Goal: Task Accomplishment & Management: Manage account settings

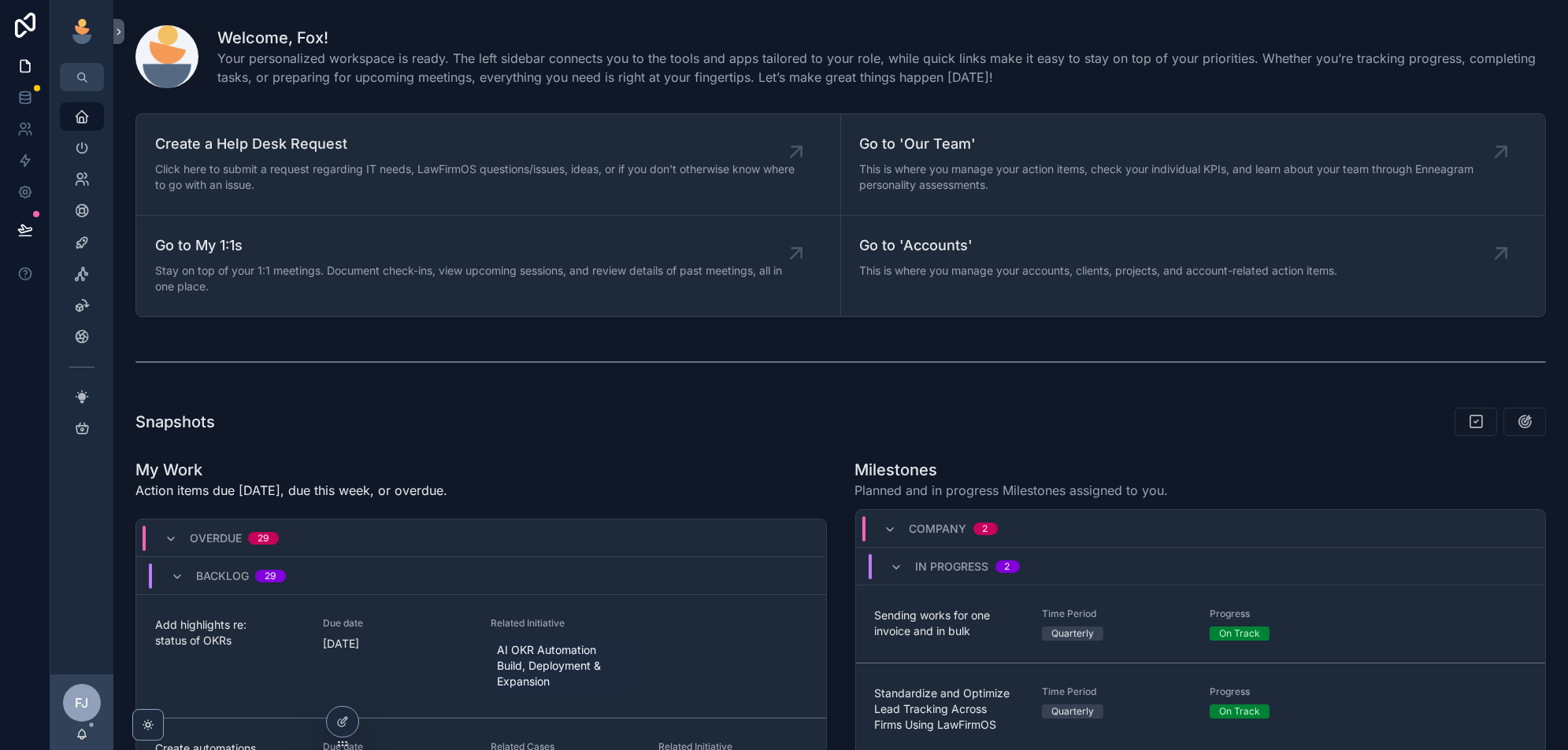
click at [0, 0] on icon at bounding box center [0, 0] width 0 height 0
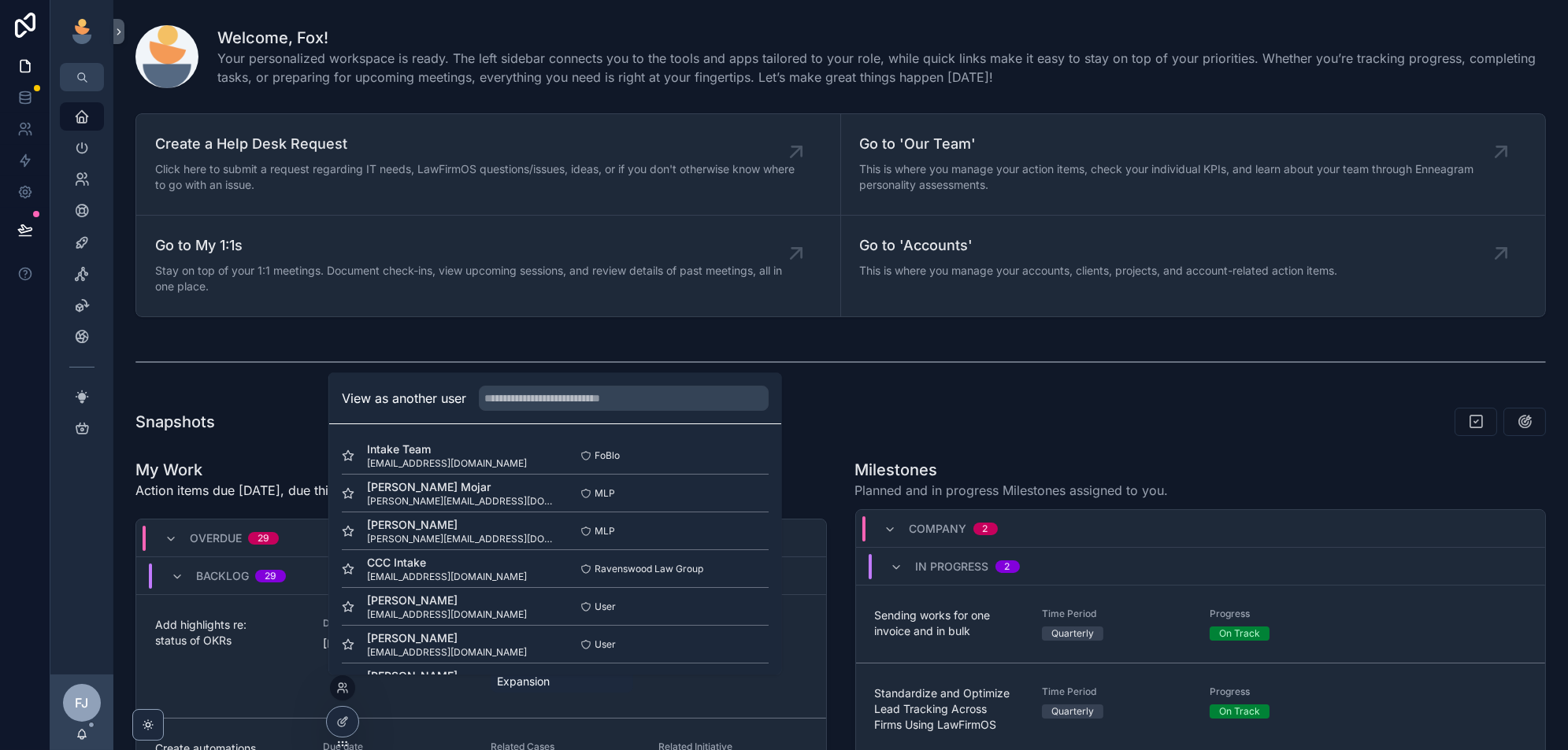
click at [0, 0] on button "Select" at bounding box center [0, 0] width 0 height 0
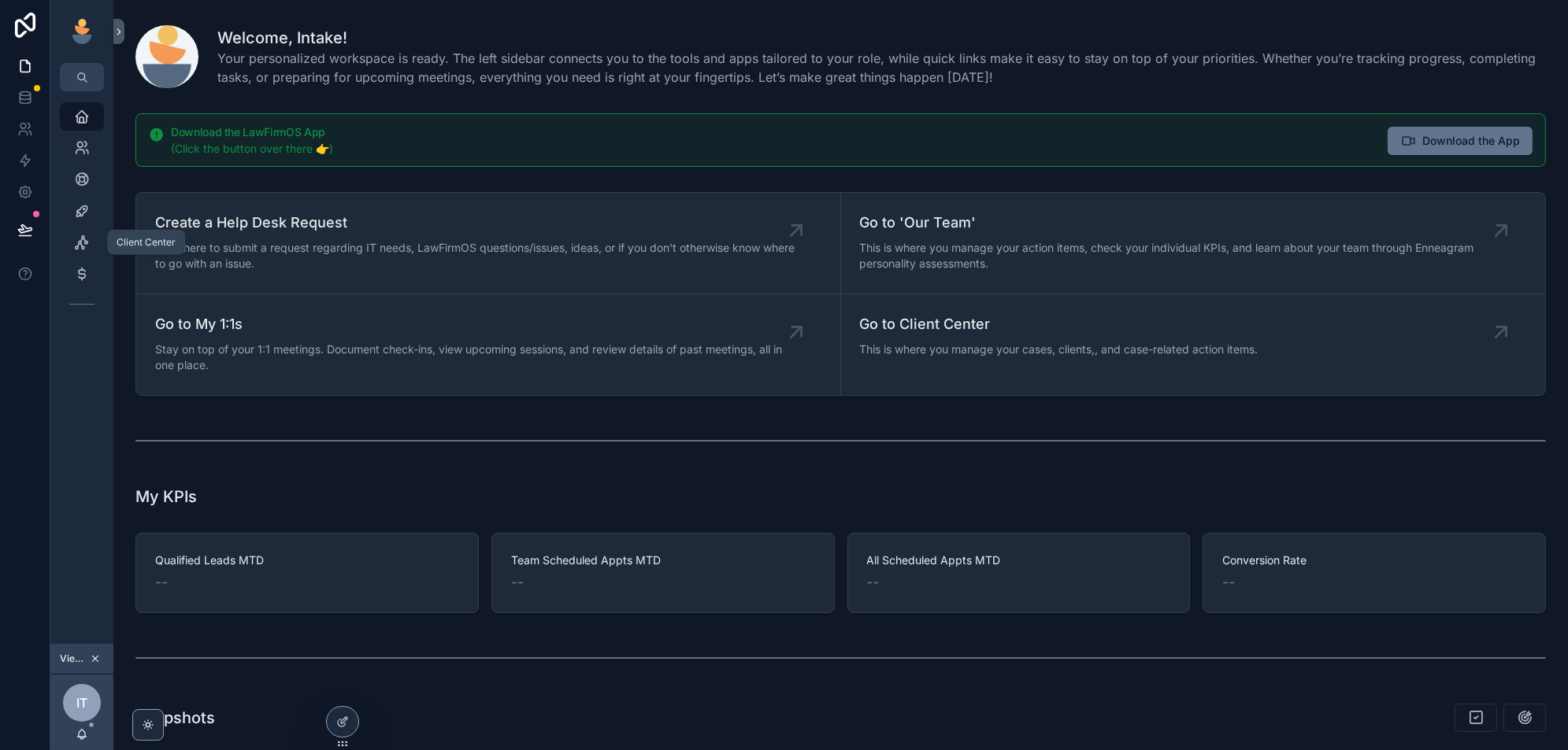
click at [85, 213] on icon "scrollable content" at bounding box center [82, 210] width 16 height 16
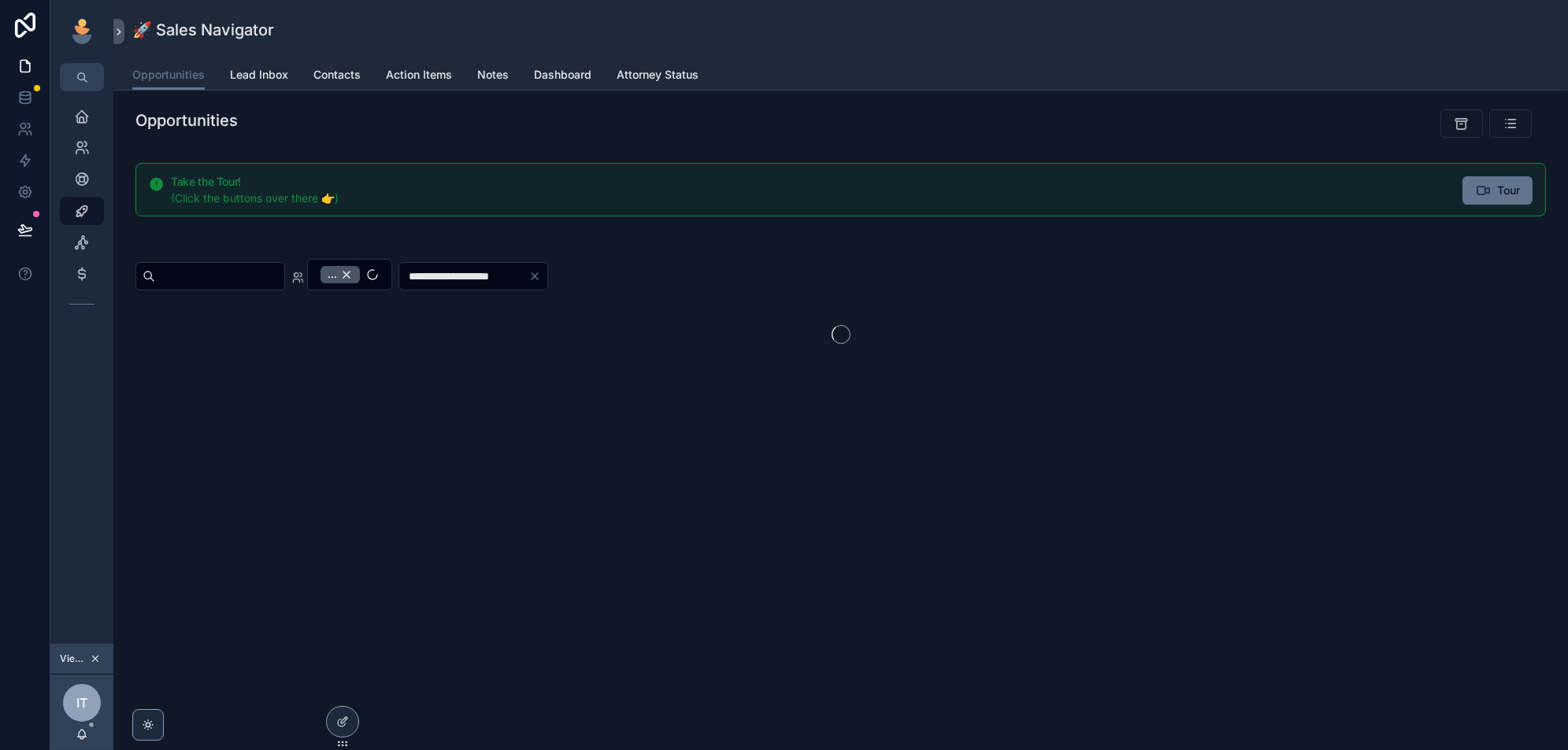
click at [360, 274] on div "..." at bounding box center [340, 275] width 39 height 17
click at [250, 272] on input "scrollable content" at bounding box center [220, 276] width 129 height 22
type input "******"
click at [197, 285] on div "******" at bounding box center [209, 275] width 149 height 29
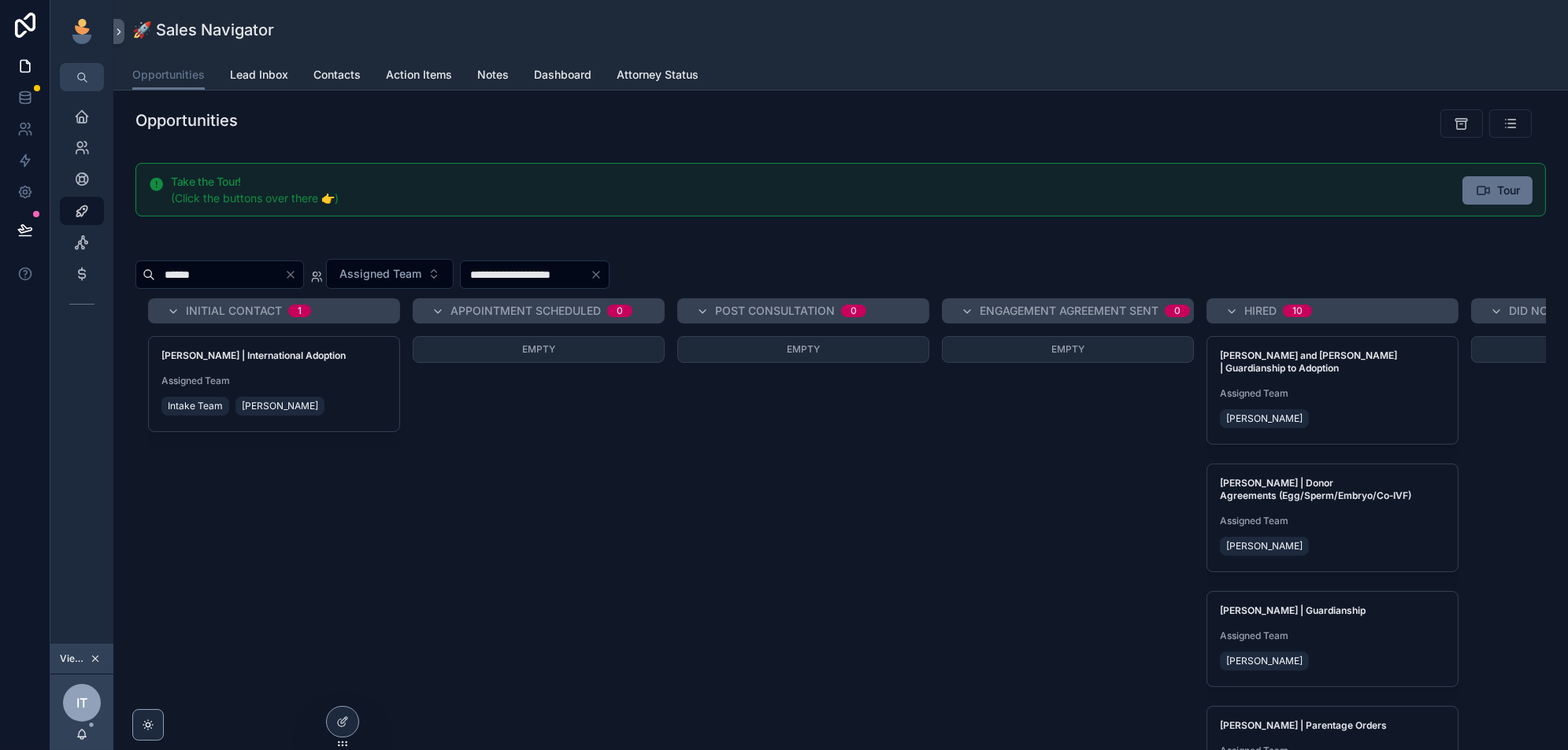
click at [367, 378] on span "Assigned Team" at bounding box center [274, 381] width 226 height 12
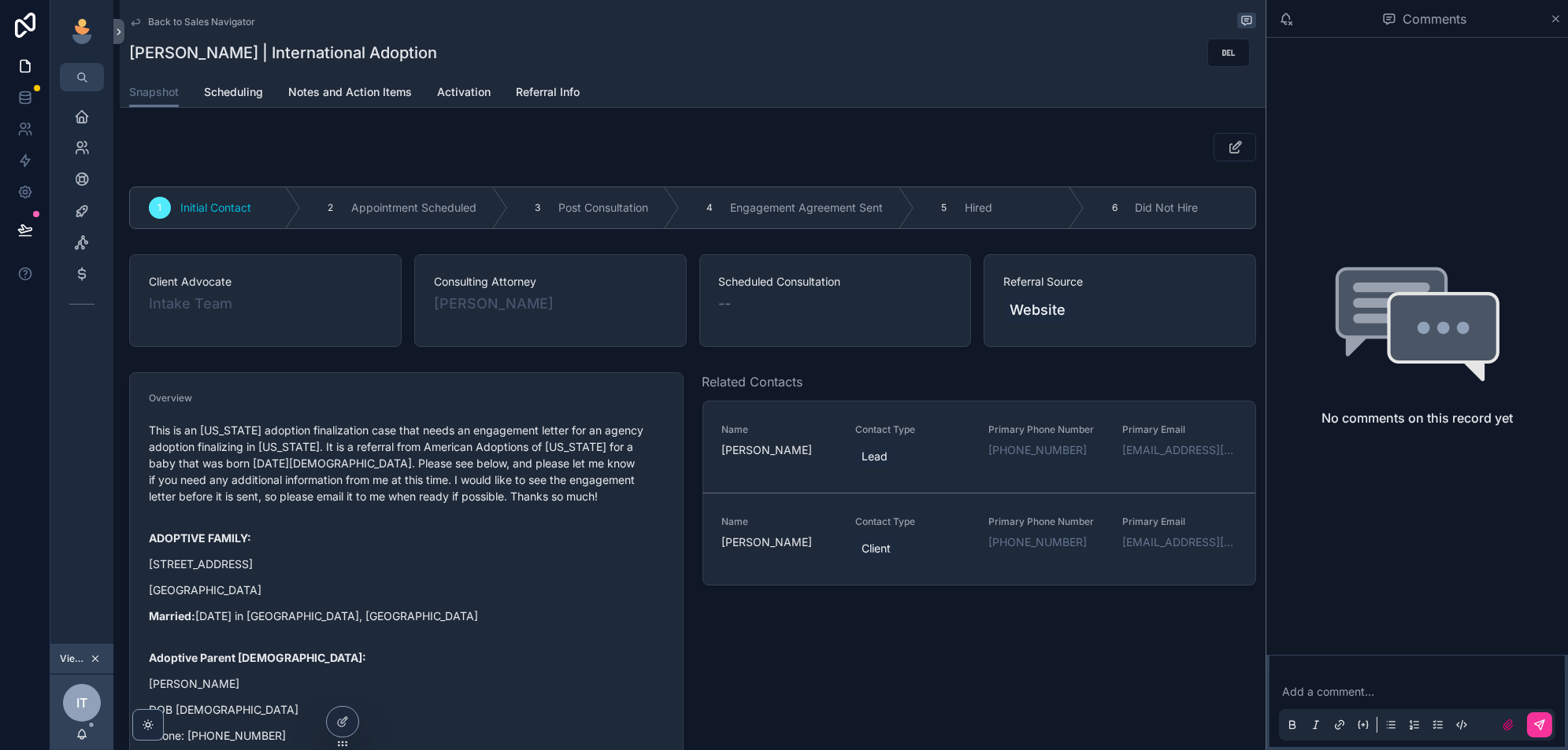
click at [468, 91] on span "Activation" at bounding box center [464, 92] width 53 height 16
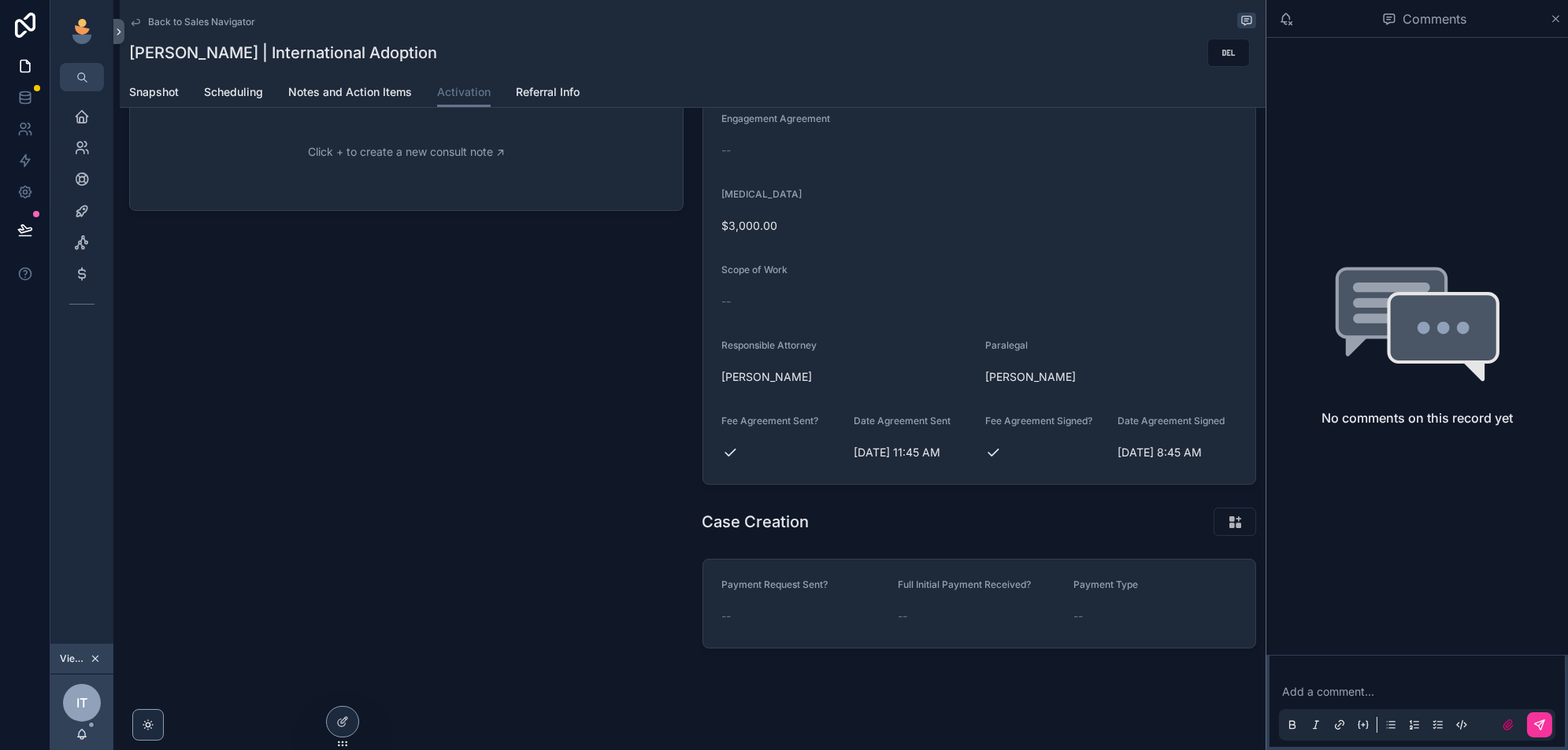
scroll to position [266, 0]
click at [1238, 513] on icon "scrollable content" at bounding box center [1235, 521] width 16 height 16
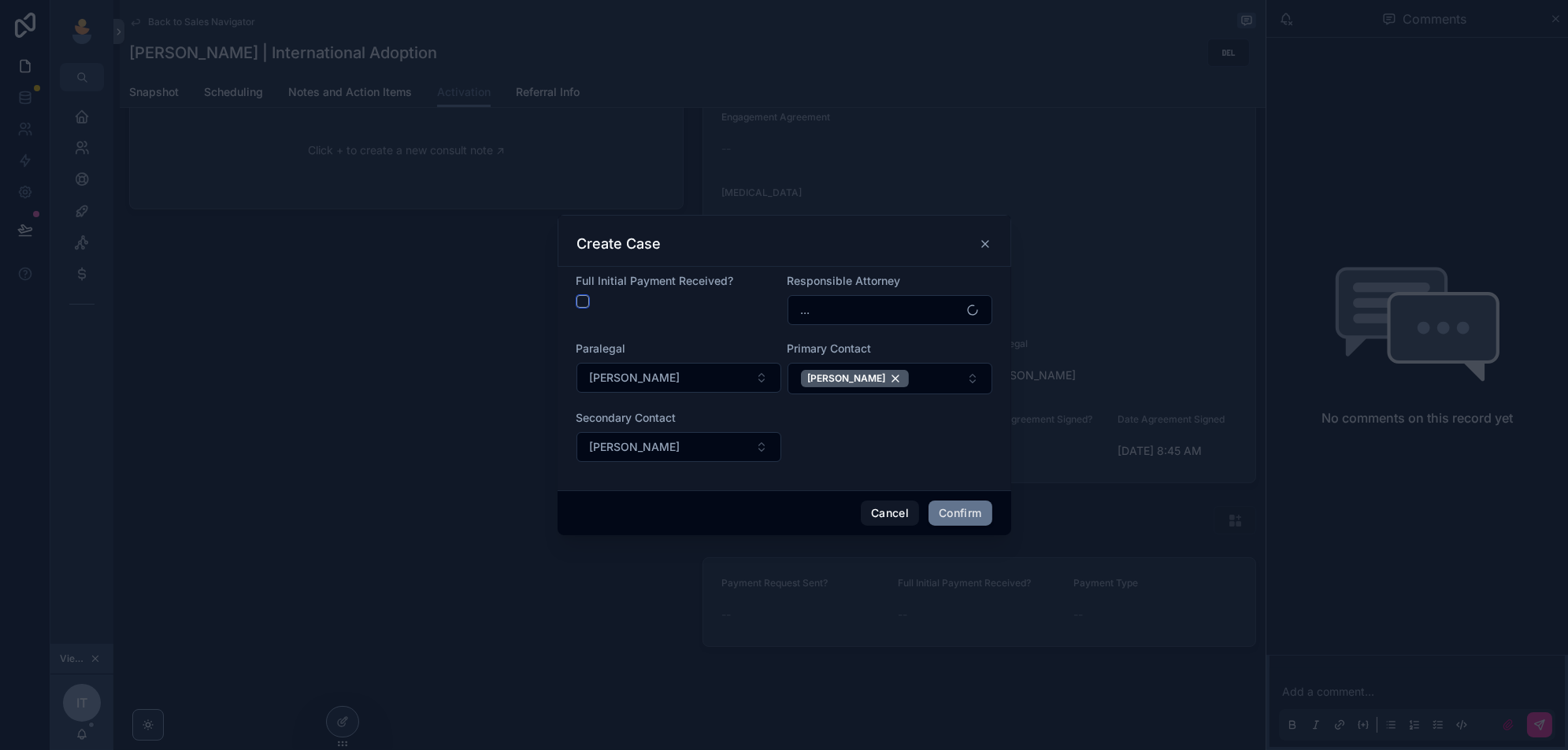
click at [586, 302] on button "button" at bounding box center [583, 301] width 12 height 12
click at [582, 303] on button "button" at bounding box center [583, 301] width 12 height 12
click at [585, 297] on button "button" at bounding box center [583, 301] width 12 height 12
click at [582, 303] on button "button" at bounding box center [583, 301] width 12 height 12
drag, startPoint x: 879, startPoint y: 497, endPoint x: 879, endPoint y: 508, distance: 11.0
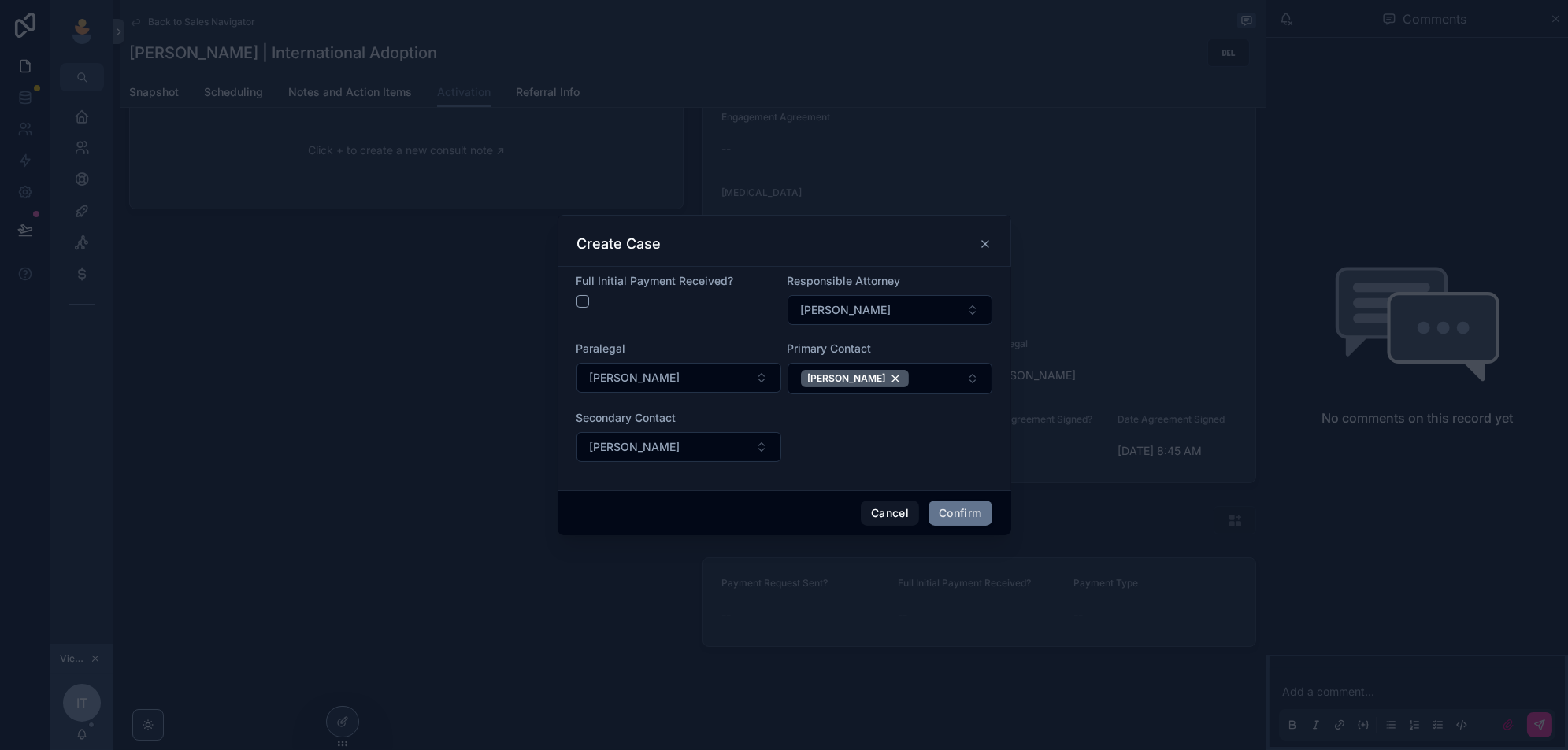
click at [879, 497] on div "Cancel Confirm" at bounding box center [784, 512] width 453 height 45
click at [879, 508] on button "Cancel" at bounding box center [889, 513] width 58 height 25
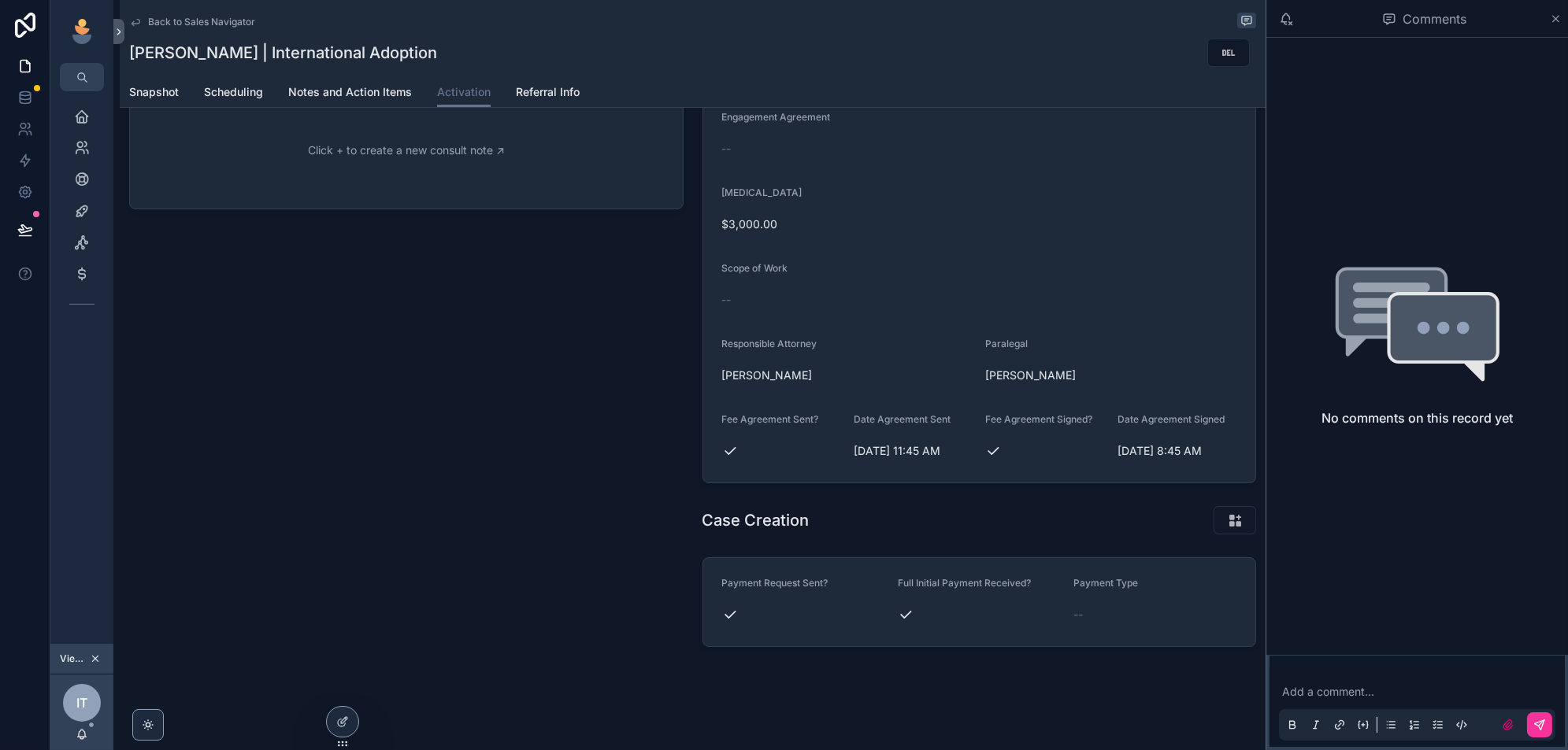
click at [1002, 502] on div "Case Creation" at bounding box center [980, 520] width 573 height 43
click at [1235, 521] on icon "scrollable content" at bounding box center [1235, 521] width 16 height 16
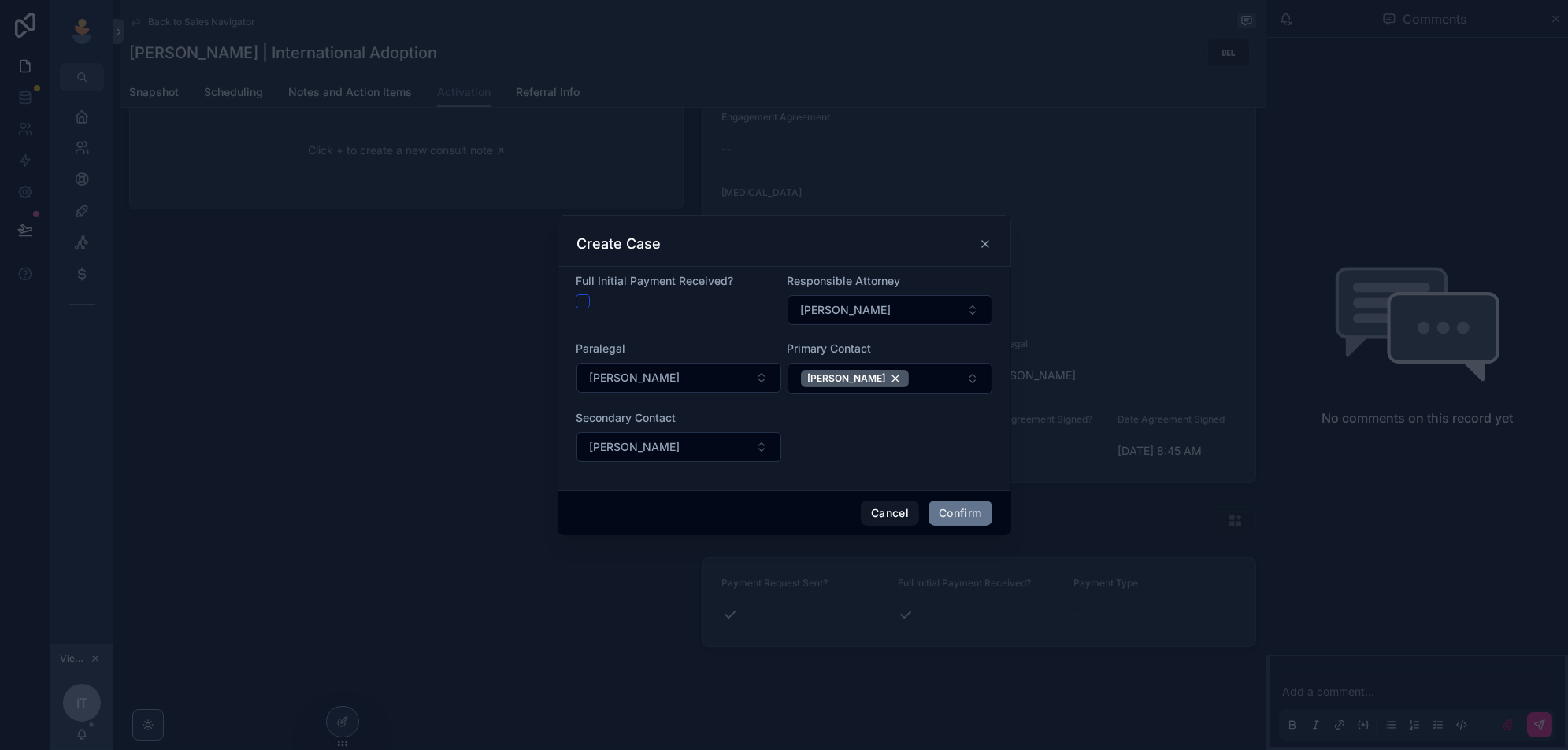
click at [586, 306] on button "button" at bounding box center [583, 301] width 12 height 12
click at [581, 302] on button "button" at bounding box center [583, 301] width 12 height 12
click at [616, 306] on div at bounding box center [679, 301] width 205 height 12
click at [582, 306] on button "button" at bounding box center [583, 301] width 12 height 12
click at [891, 512] on button "Cancel" at bounding box center [889, 513] width 58 height 25
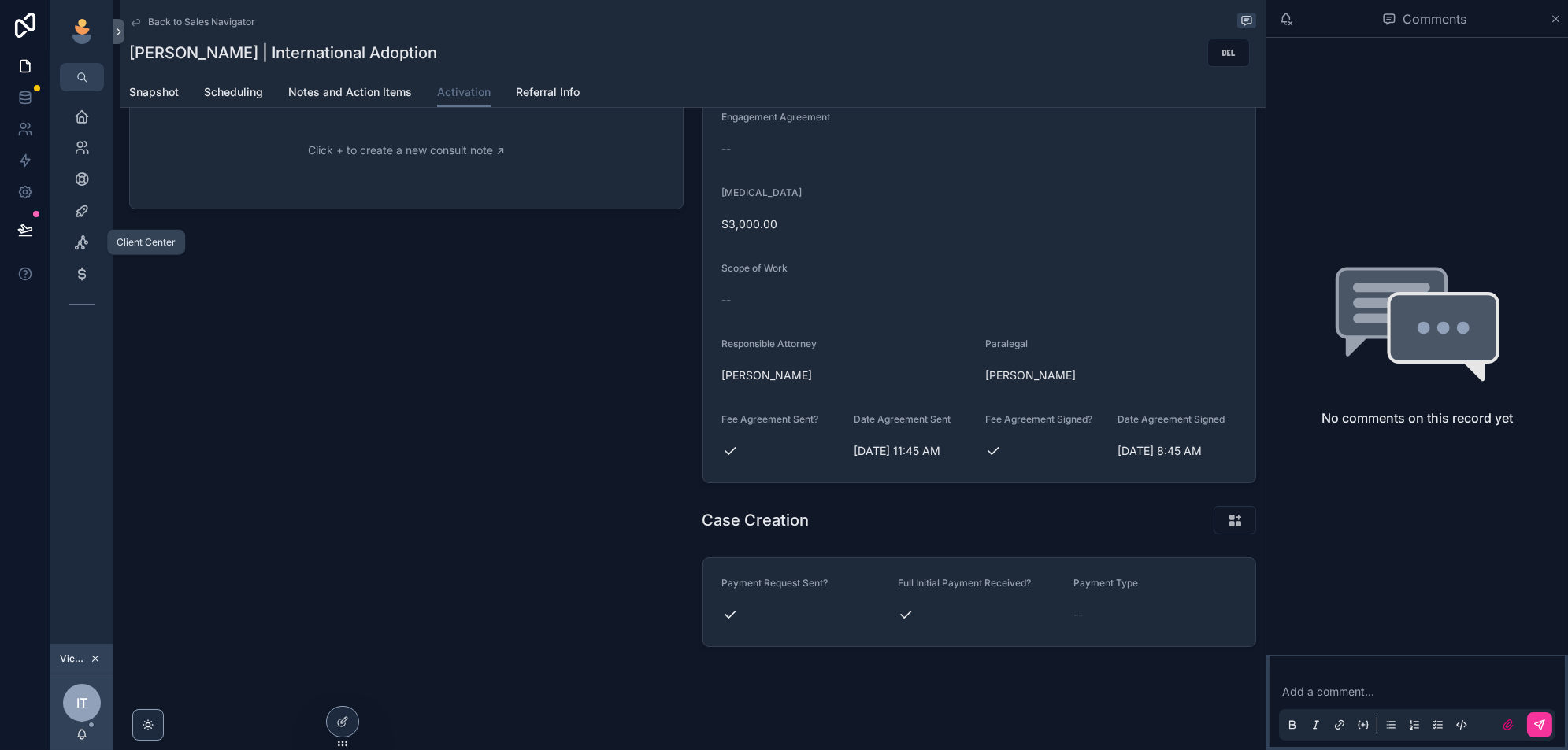
click at [85, 250] on div "Client Center" at bounding box center [82, 243] width 25 height 25
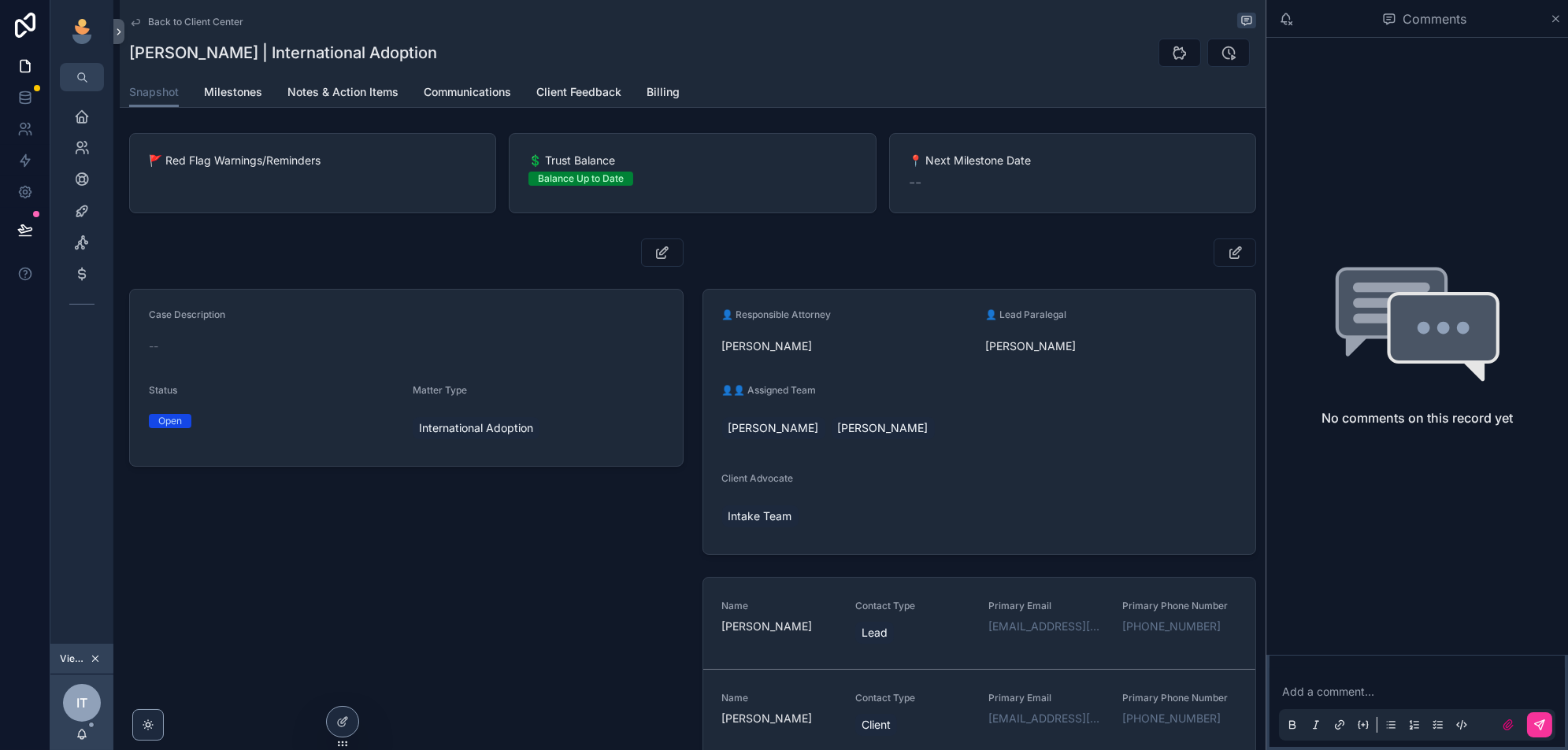
click at [669, 94] on span "Billing" at bounding box center [663, 92] width 33 height 16
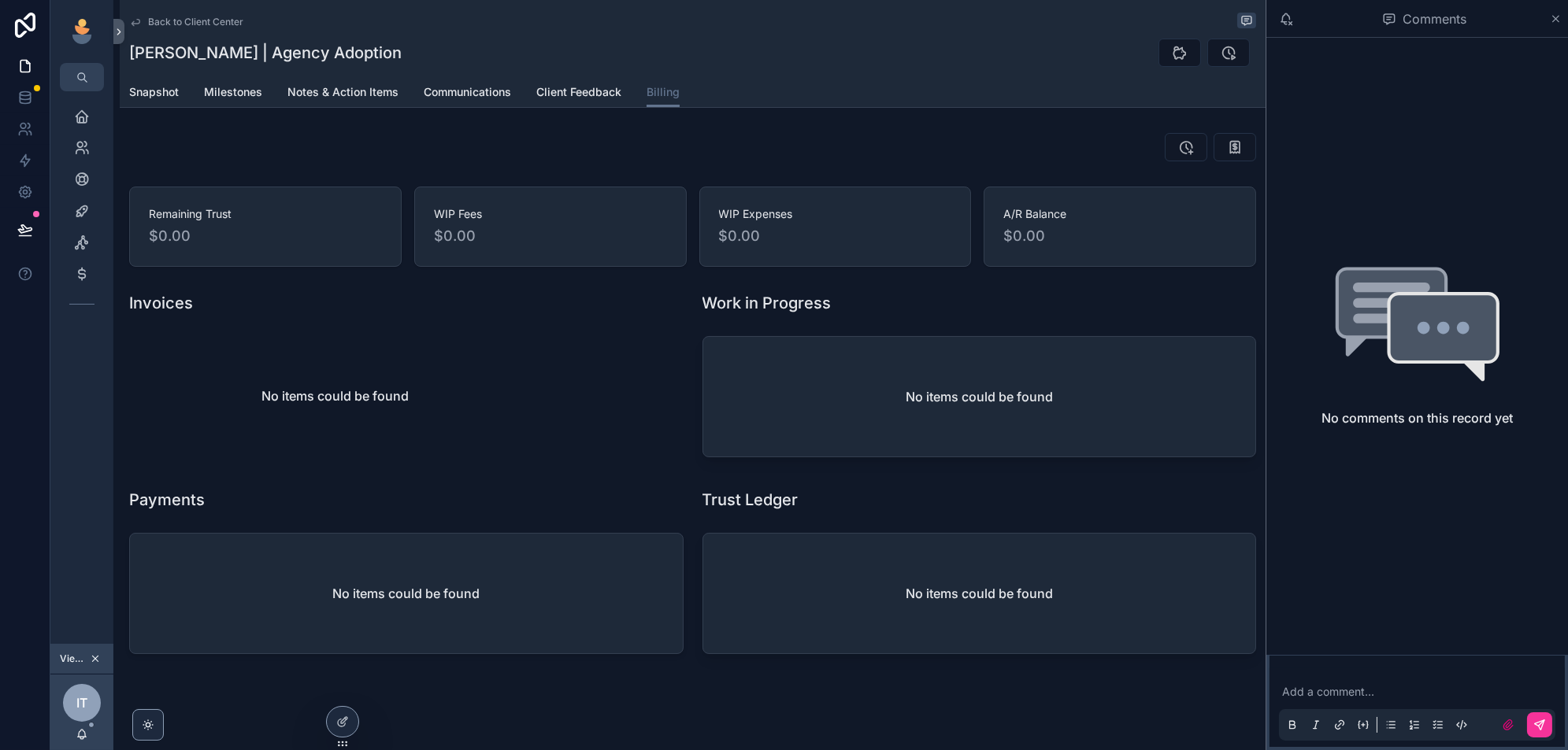
click at [636, 353] on div "No items could be found" at bounding box center [407, 396] width 554 height 120
click at [75, 248] on icon "scrollable content" at bounding box center [82, 243] width 16 height 16
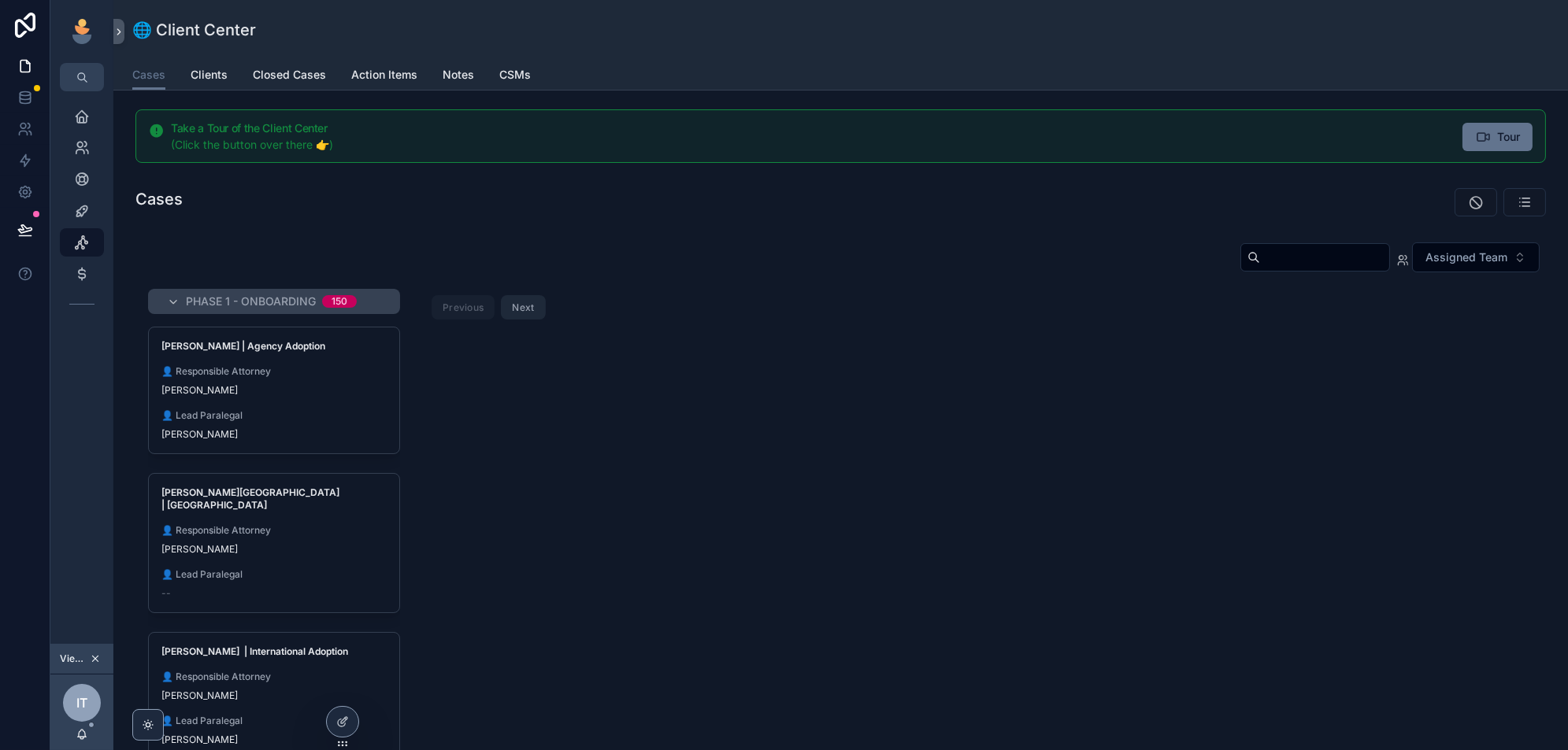
click at [1295, 258] on input "scrollable content" at bounding box center [1325, 257] width 129 height 22
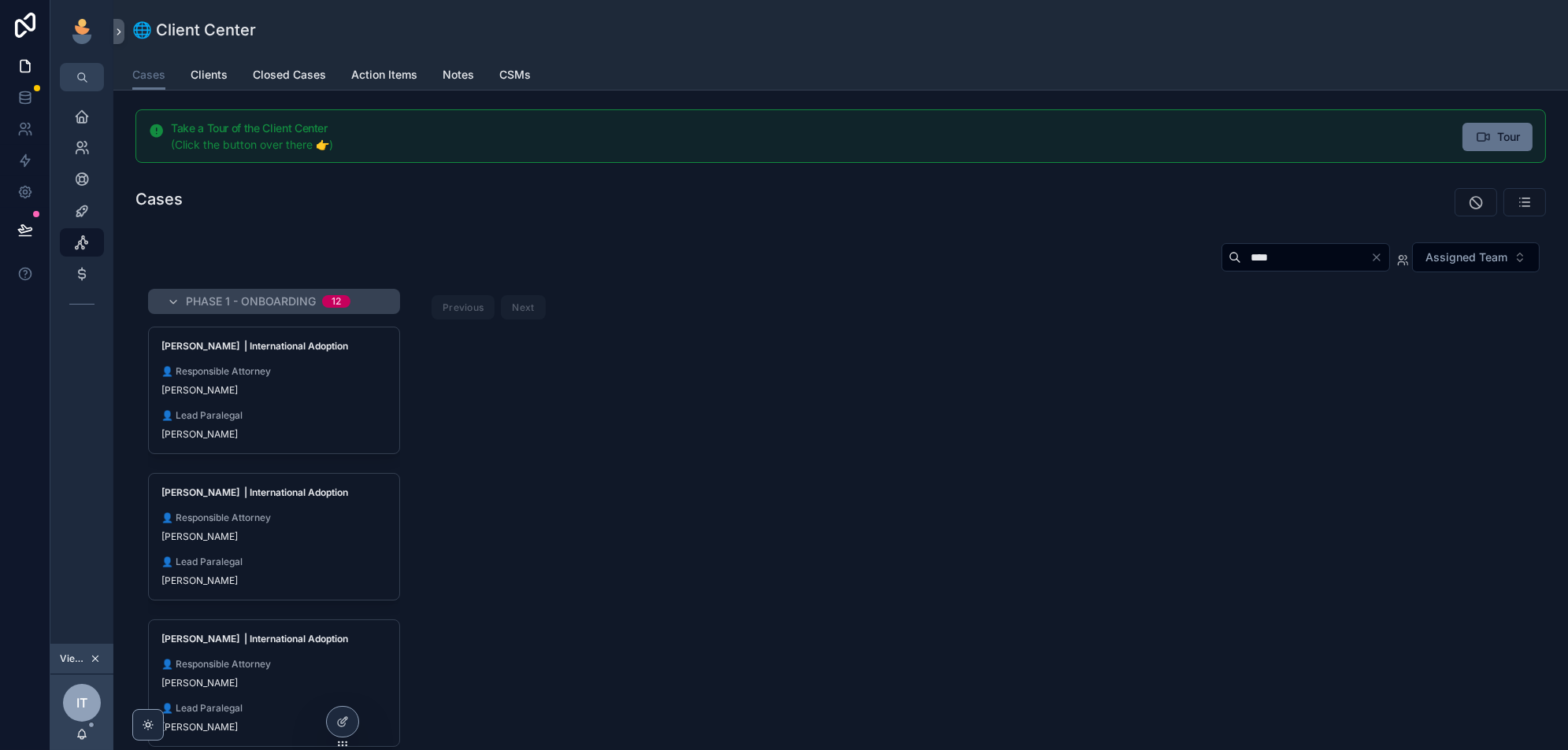
type input "****"
click at [348, 422] on div "👤 Lead Paralegal [PERSON_NAME]" at bounding box center [274, 424] width 226 height 31
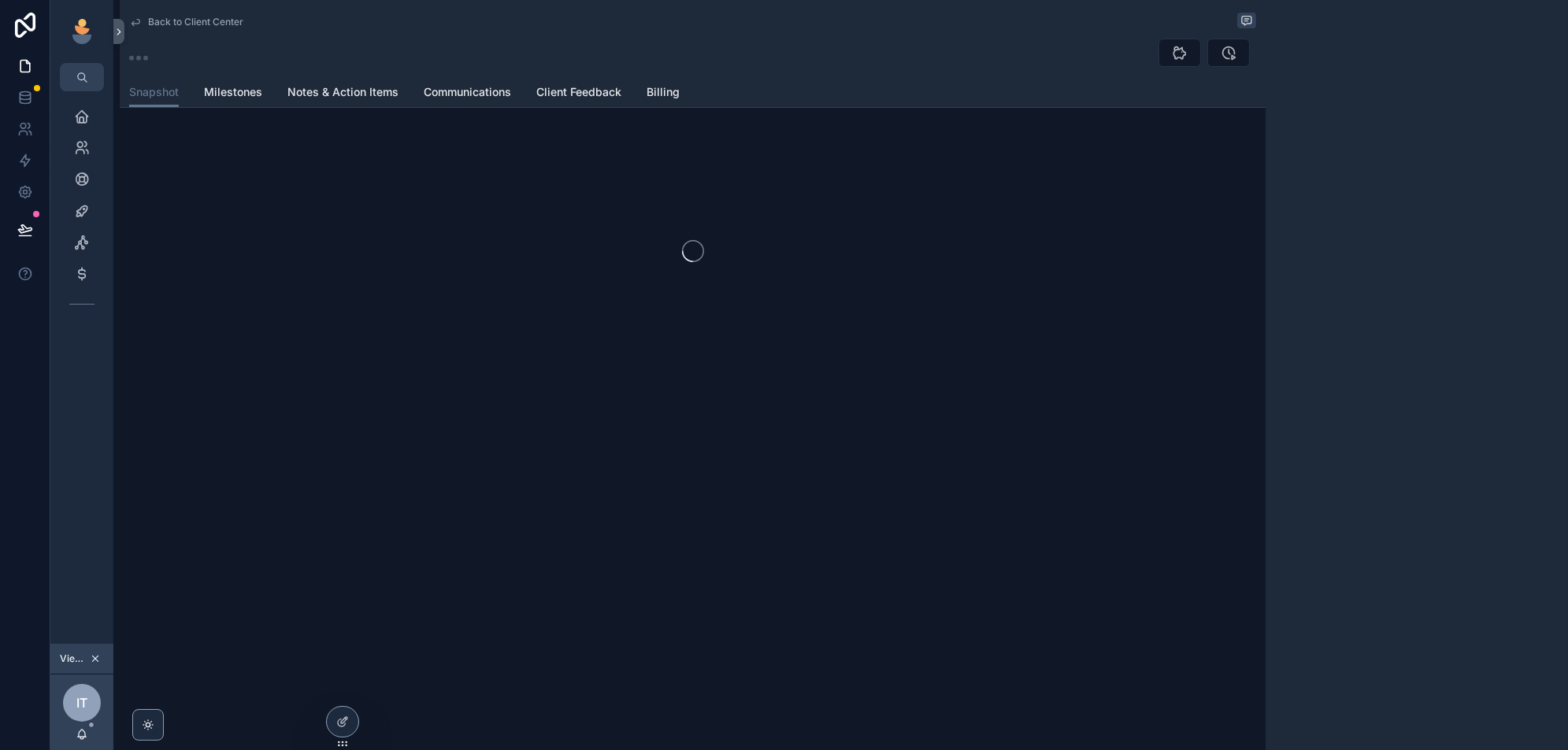
click at [657, 96] on span "Billing" at bounding box center [663, 92] width 33 height 16
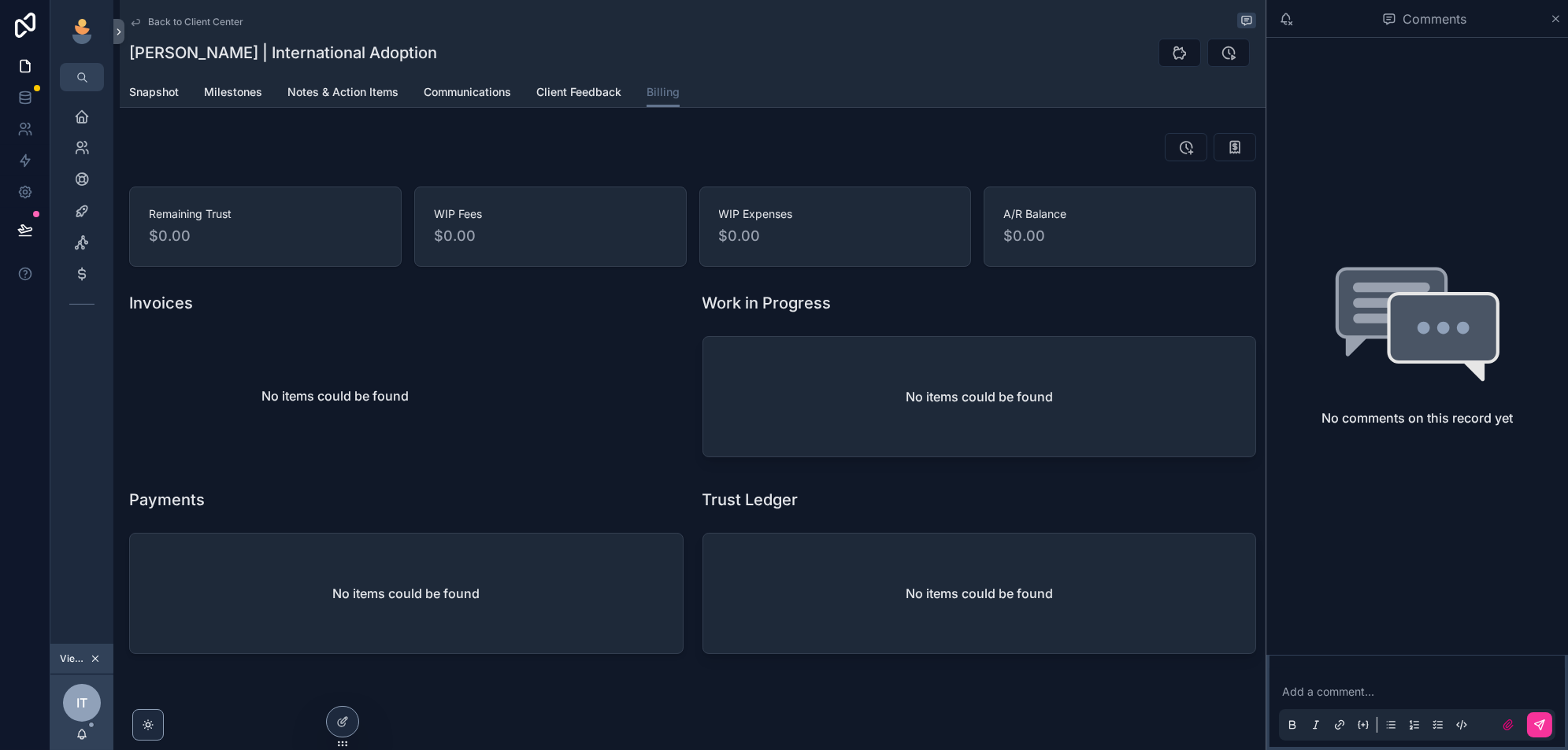
click at [320, 162] on div "scrollable content" at bounding box center [693, 147] width 1146 height 41
click at [74, 248] on icon "scrollable content" at bounding box center [82, 243] width 16 height 16
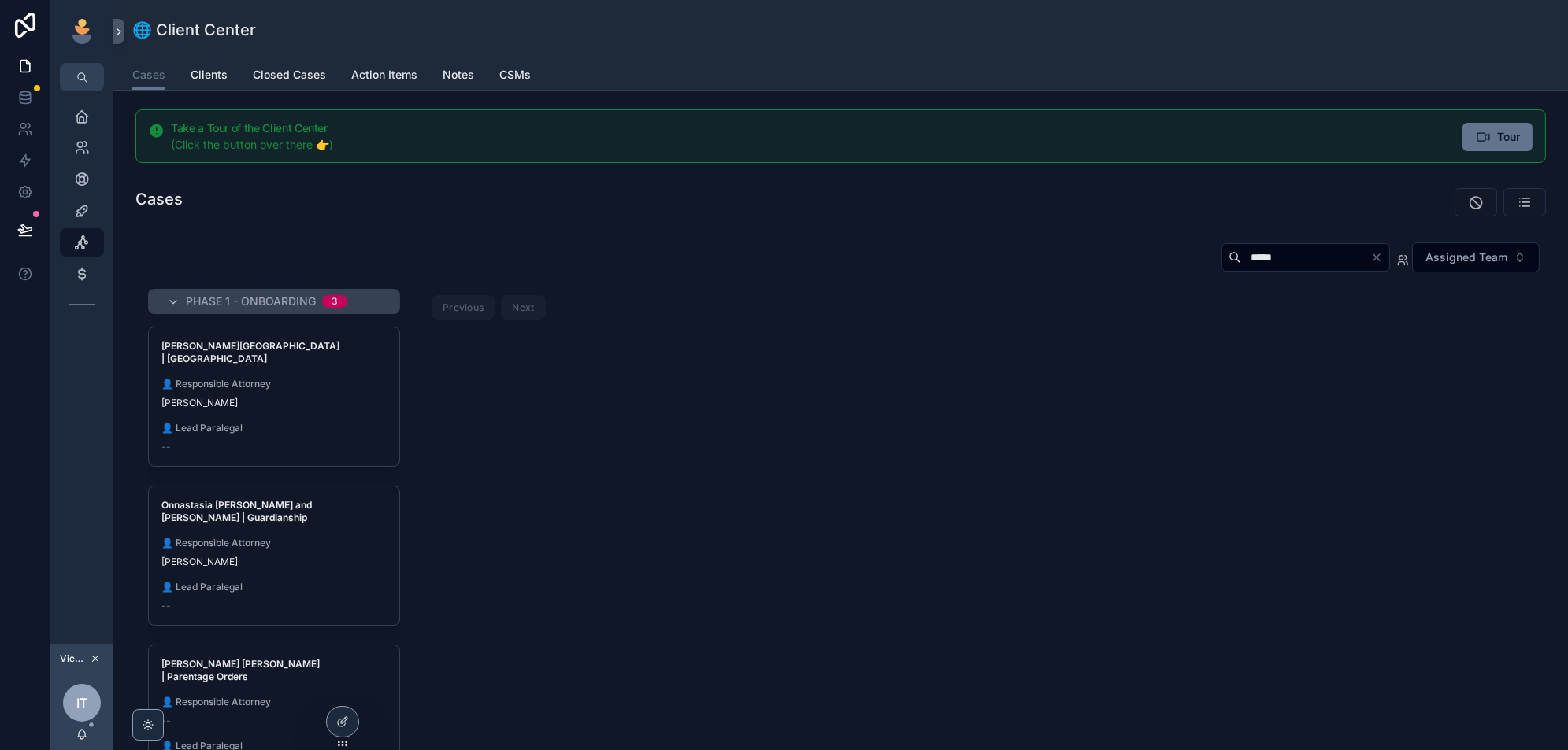
scroll to position [81, 0]
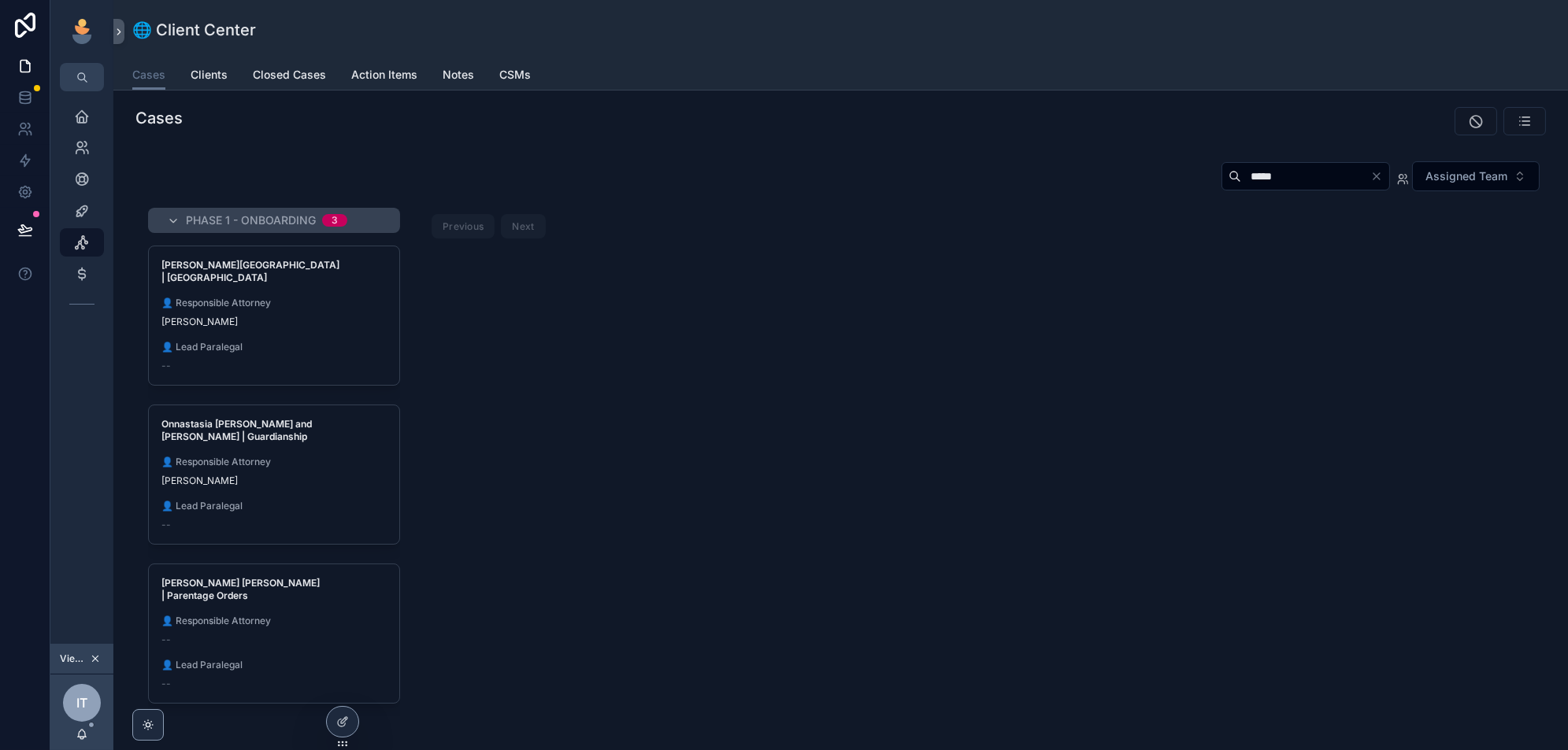
type input "*****"
click at [320, 358] on div "[PERSON_NAME][GEOGRAPHIC_DATA] | Surrogacy 👤 Responsible Attorney [PERSON_NAME]…" at bounding box center [273, 316] width 250 height 139
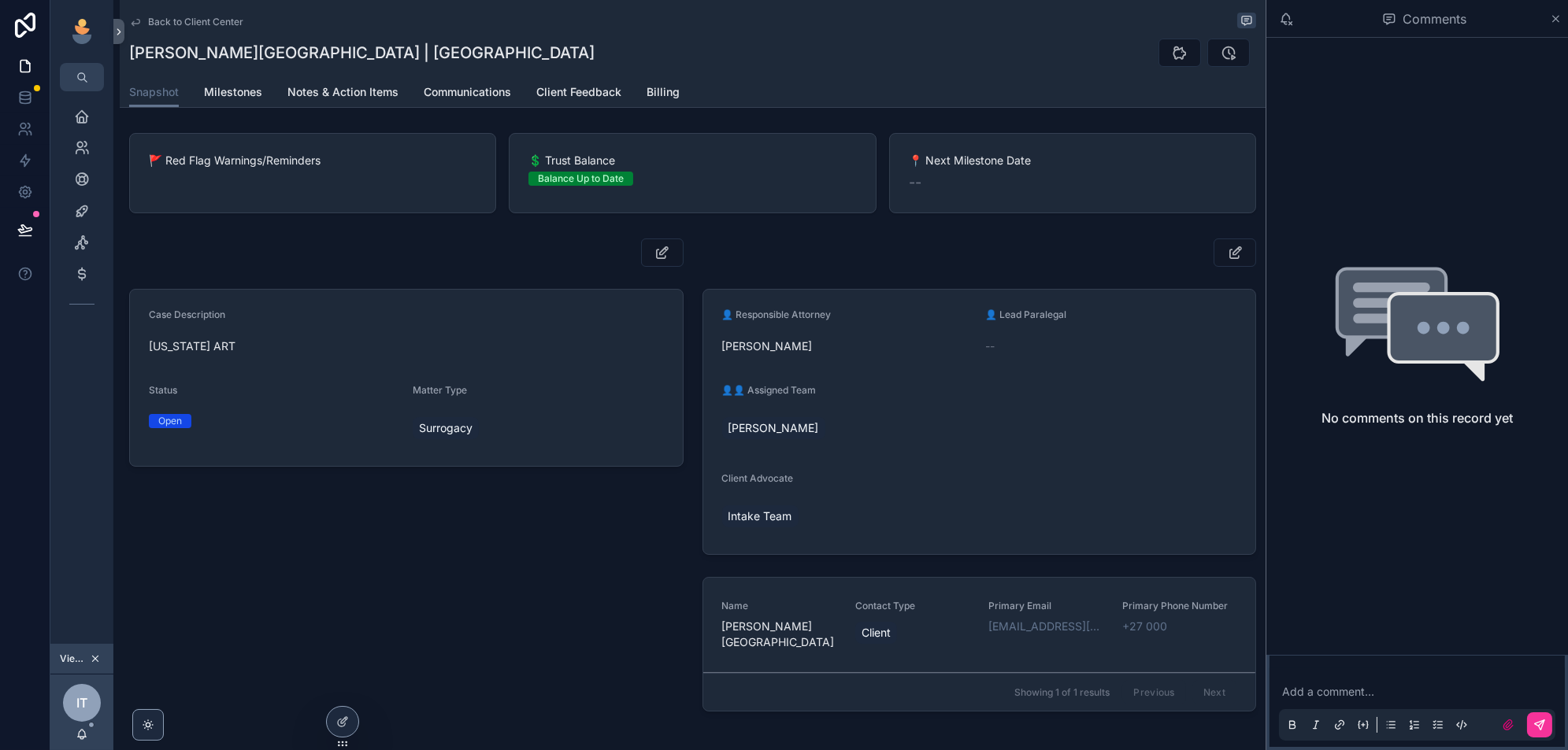
click at [1237, 251] on icon "scrollable content" at bounding box center [1235, 252] width 16 height 16
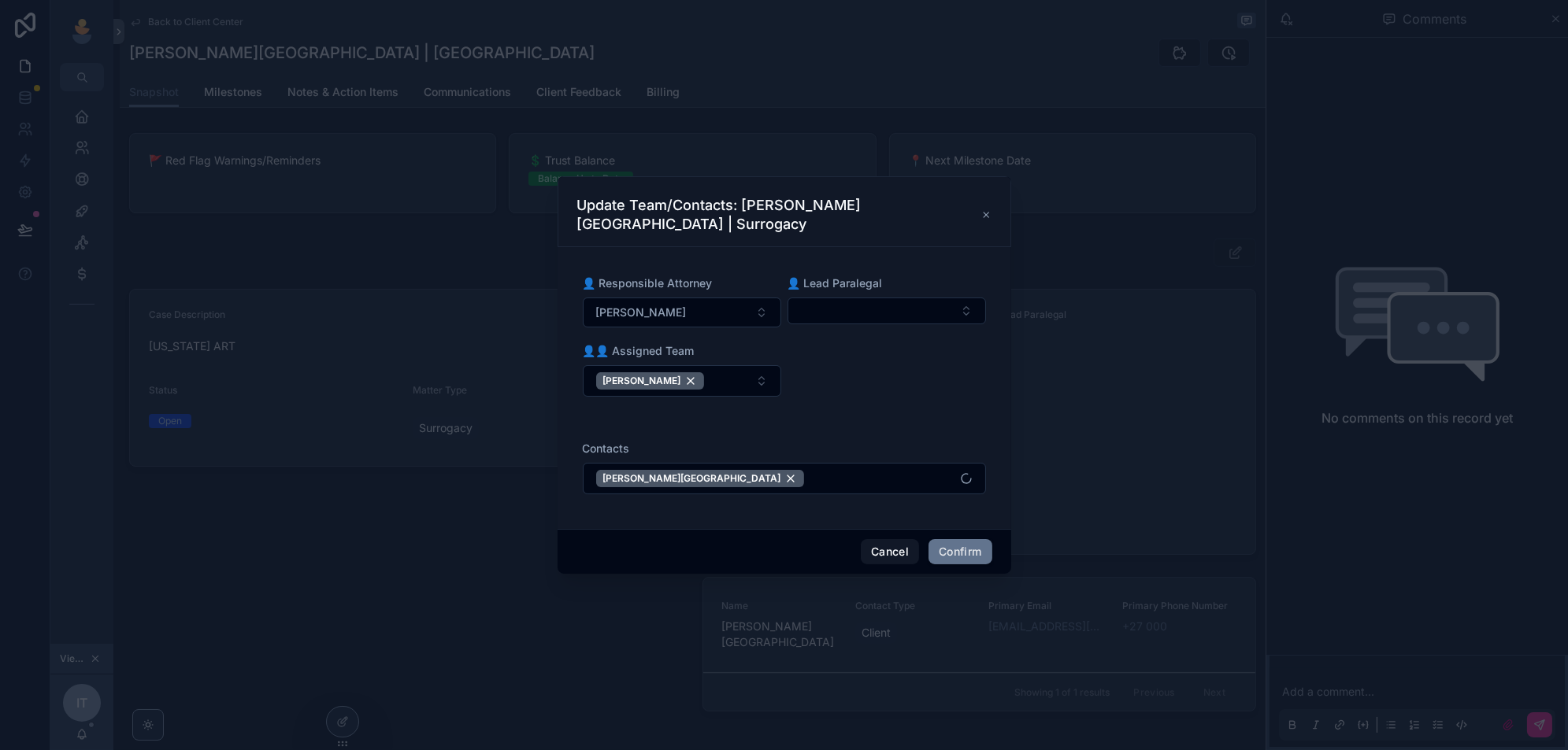
click at [878, 317] on button "Select Button" at bounding box center [886, 311] width 198 height 27
type input "******"
click at [832, 375] on span "[PERSON_NAME]" at bounding box center [828, 374] width 90 height 16
click at [735, 381] on button "[PERSON_NAME]" at bounding box center [682, 381] width 198 height 31
type input "******"
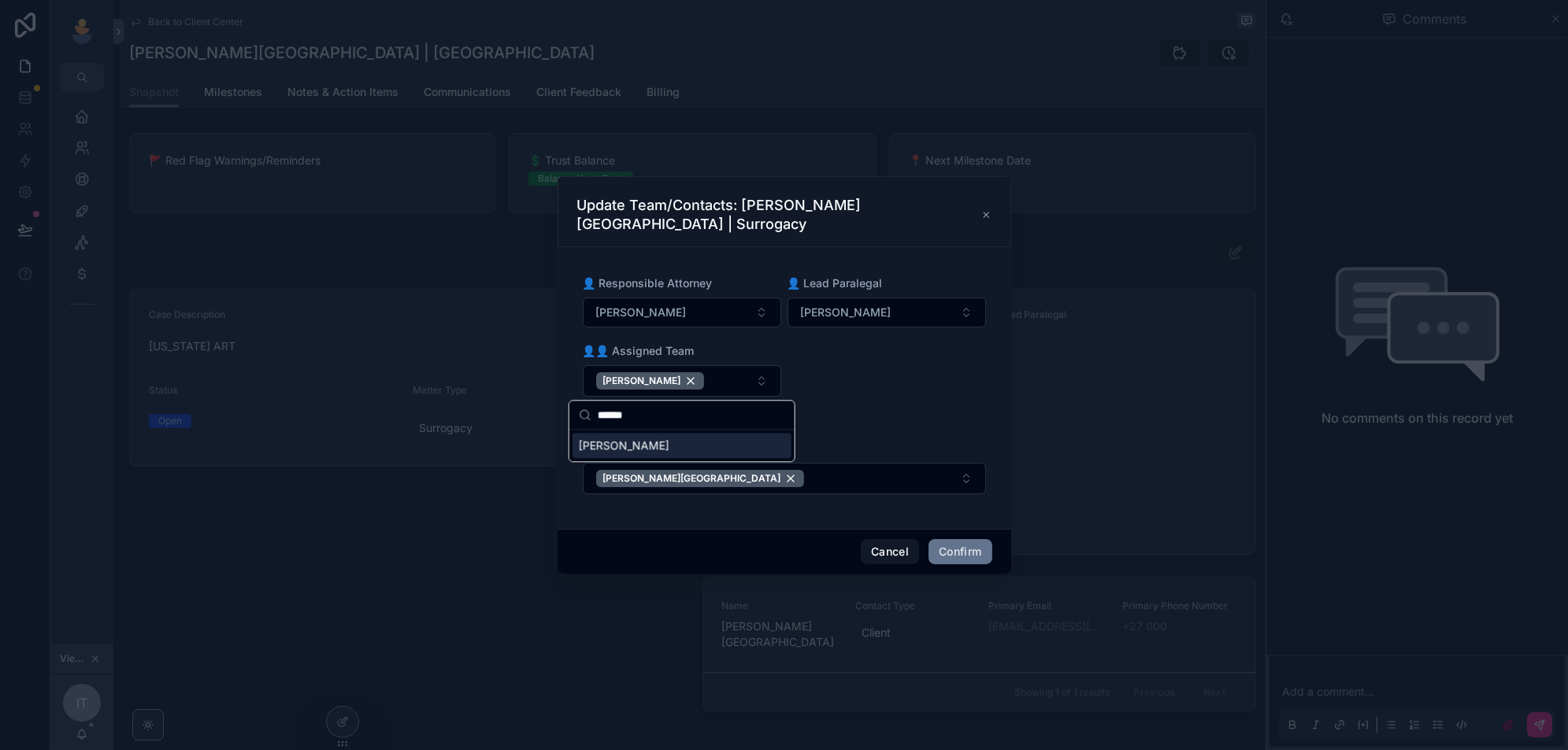
click at [653, 444] on div "[PERSON_NAME]" at bounding box center [682, 445] width 219 height 25
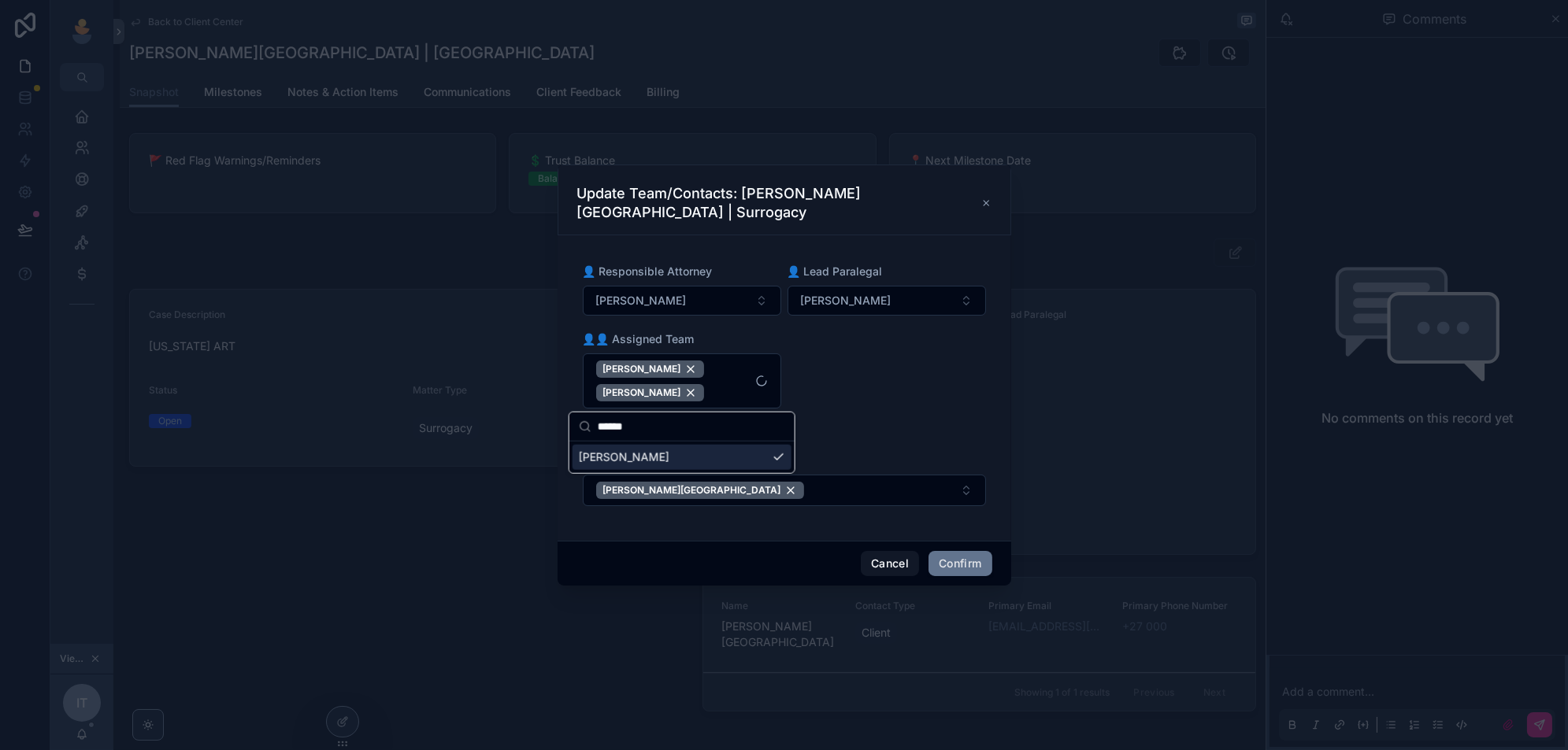
click at [969, 562] on button "Confirm" at bounding box center [960, 563] width 63 height 25
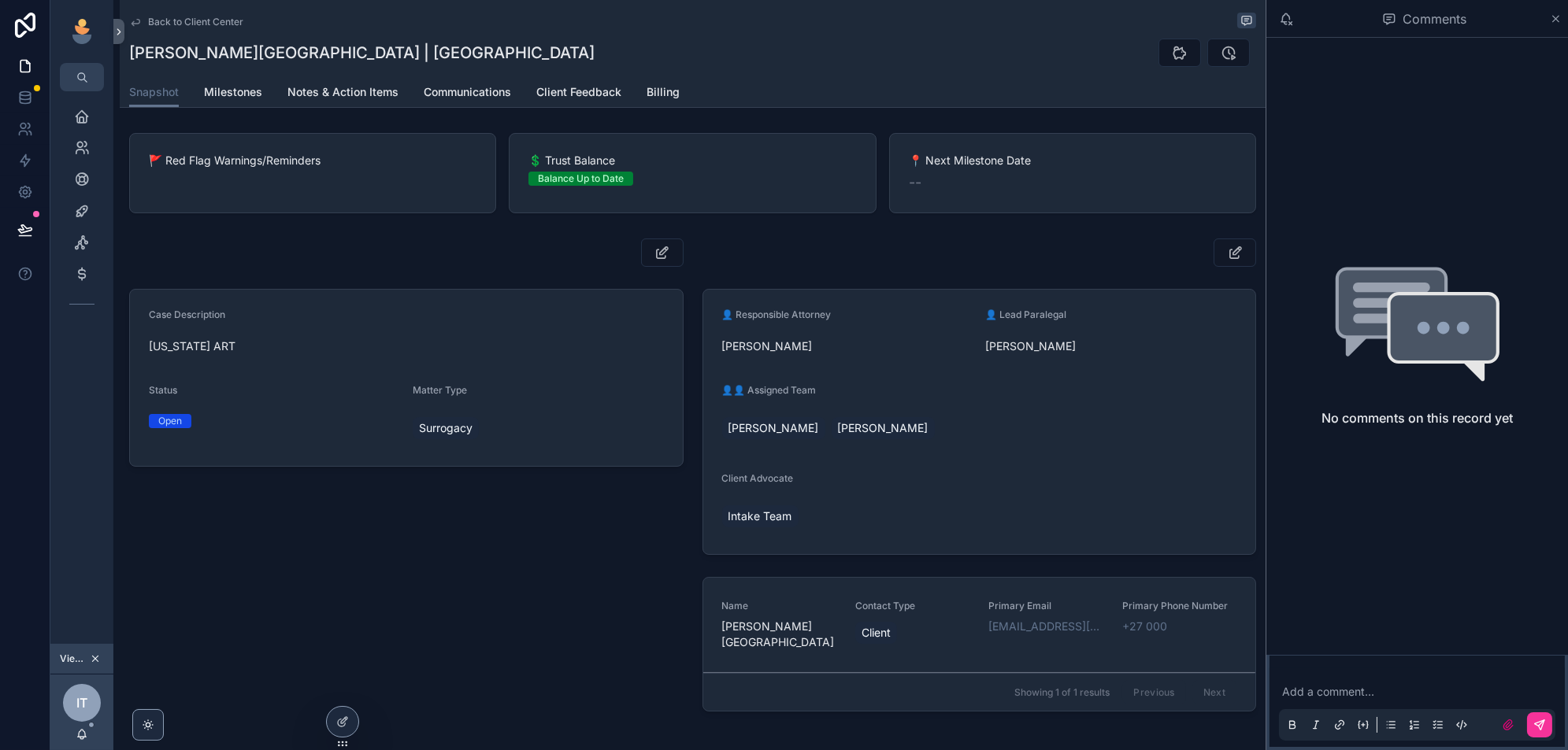
click at [244, 102] on link "Milestones" at bounding box center [232, 93] width 58 height 31
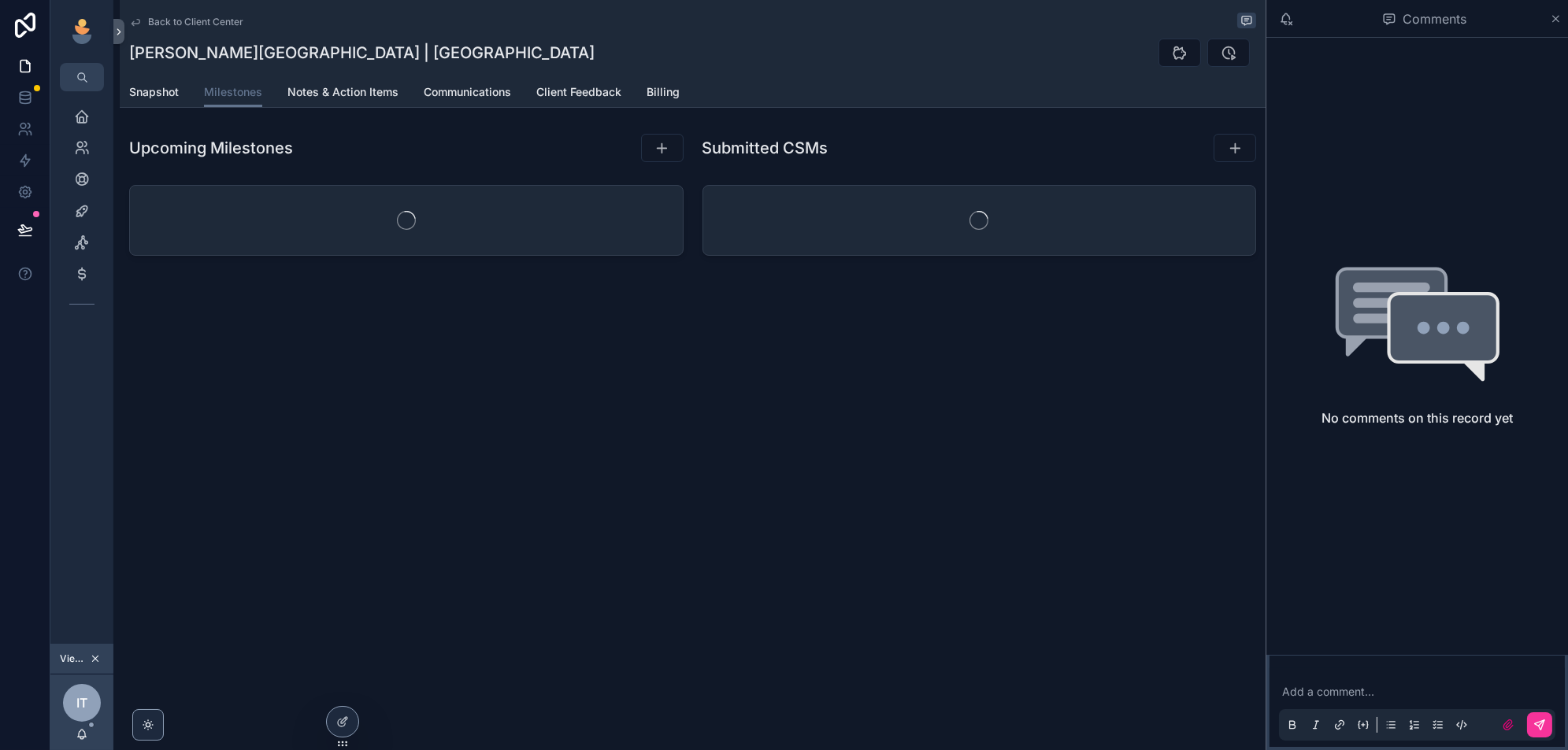
click at [338, 94] on span "Notes & Action Items" at bounding box center [343, 92] width 111 height 16
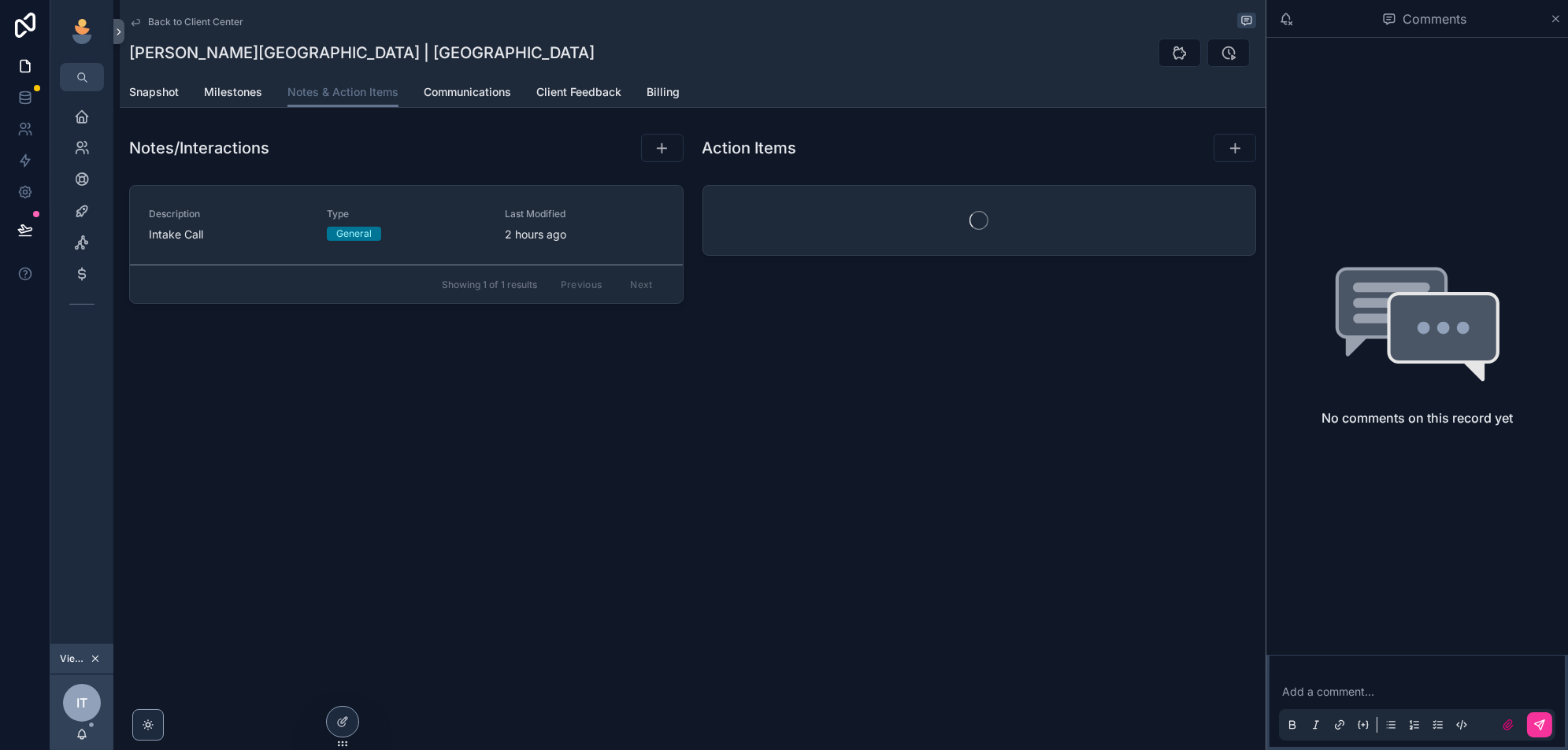
click at [478, 89] on span "Communications" at bounding box center [467, 92] width 88 height 16
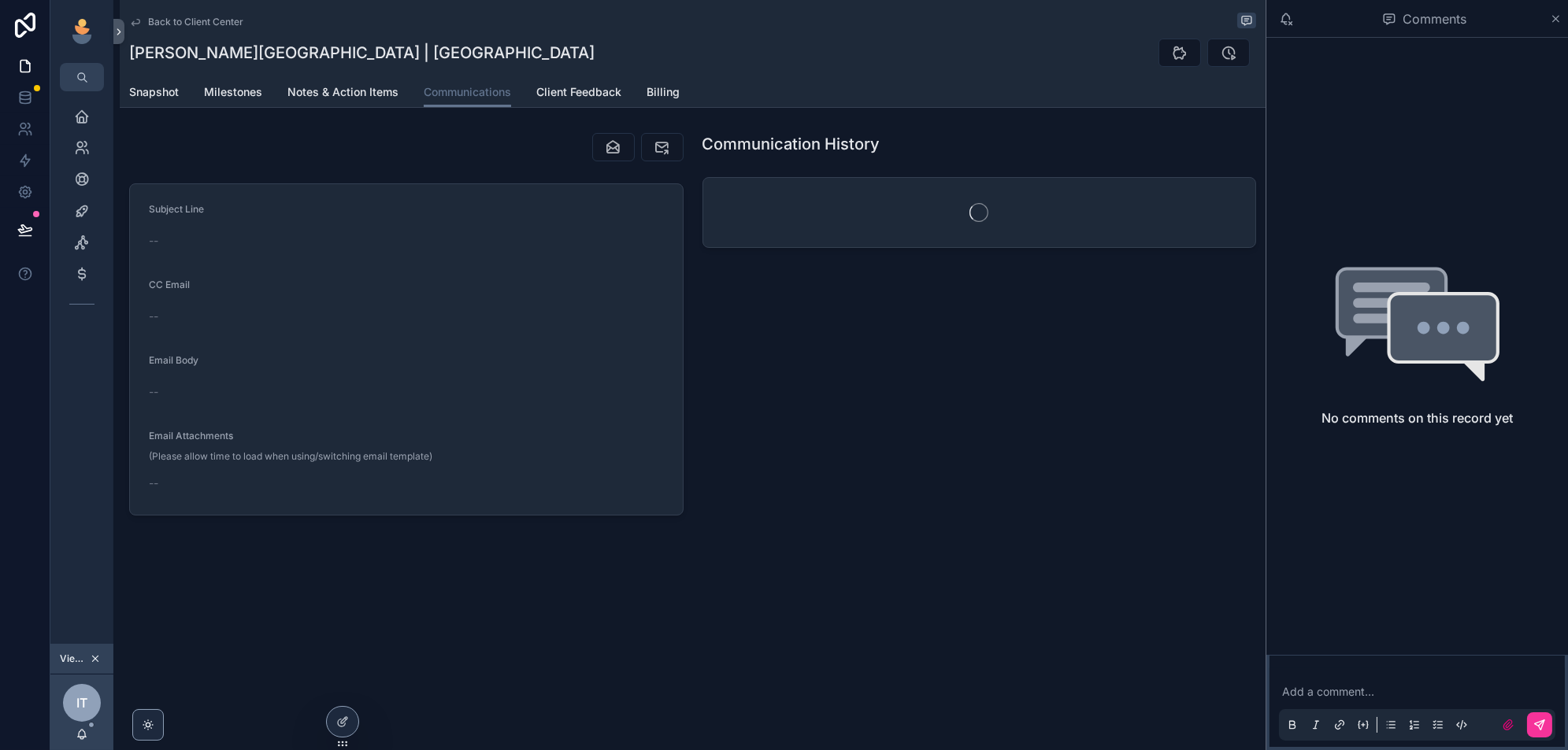
click at [576, 93] on span "Client Feedback" at bounding box center [578, 92] width 85 height 16
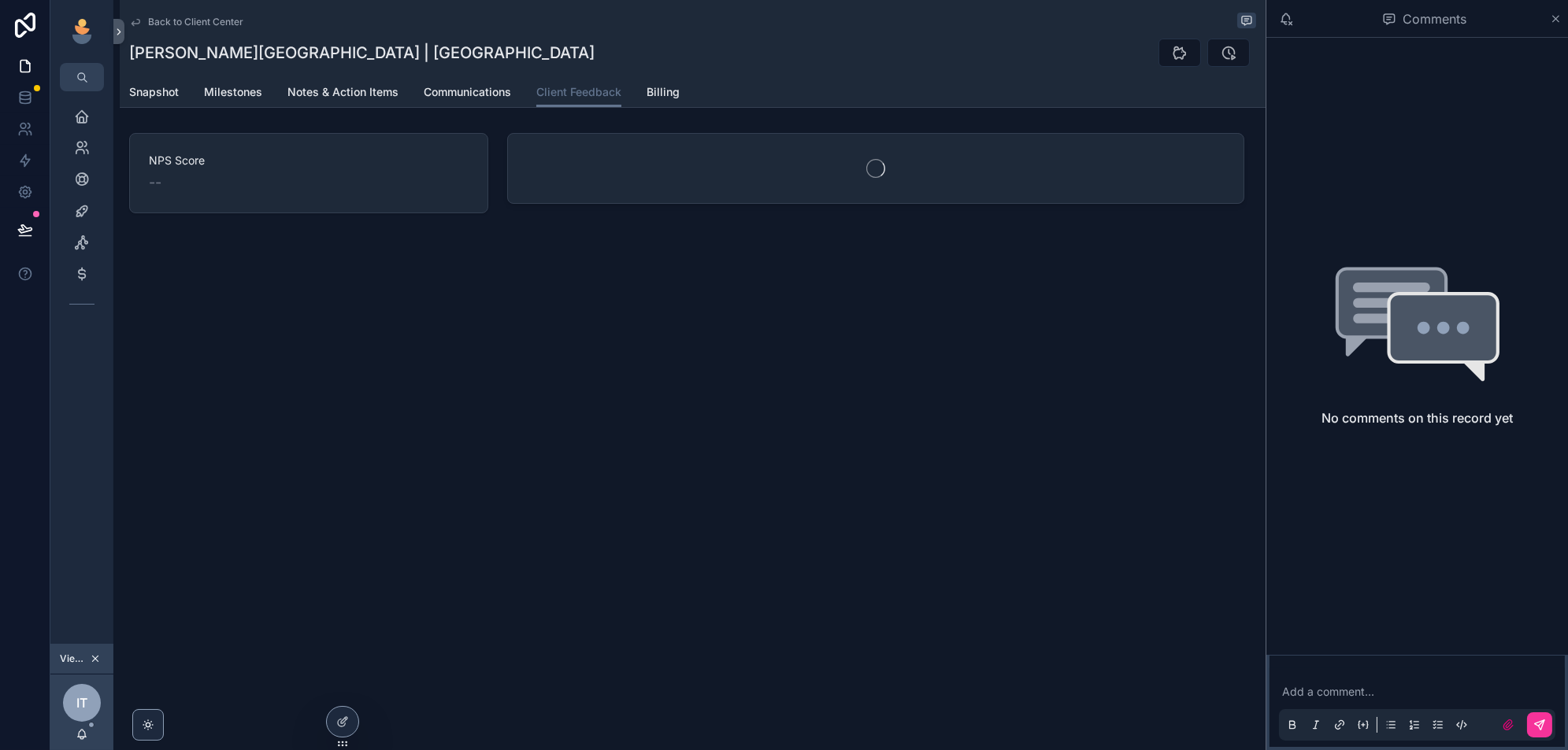
click at [667, 96] on span "Billing" at bounding box center [663, 92] width 33 height 16
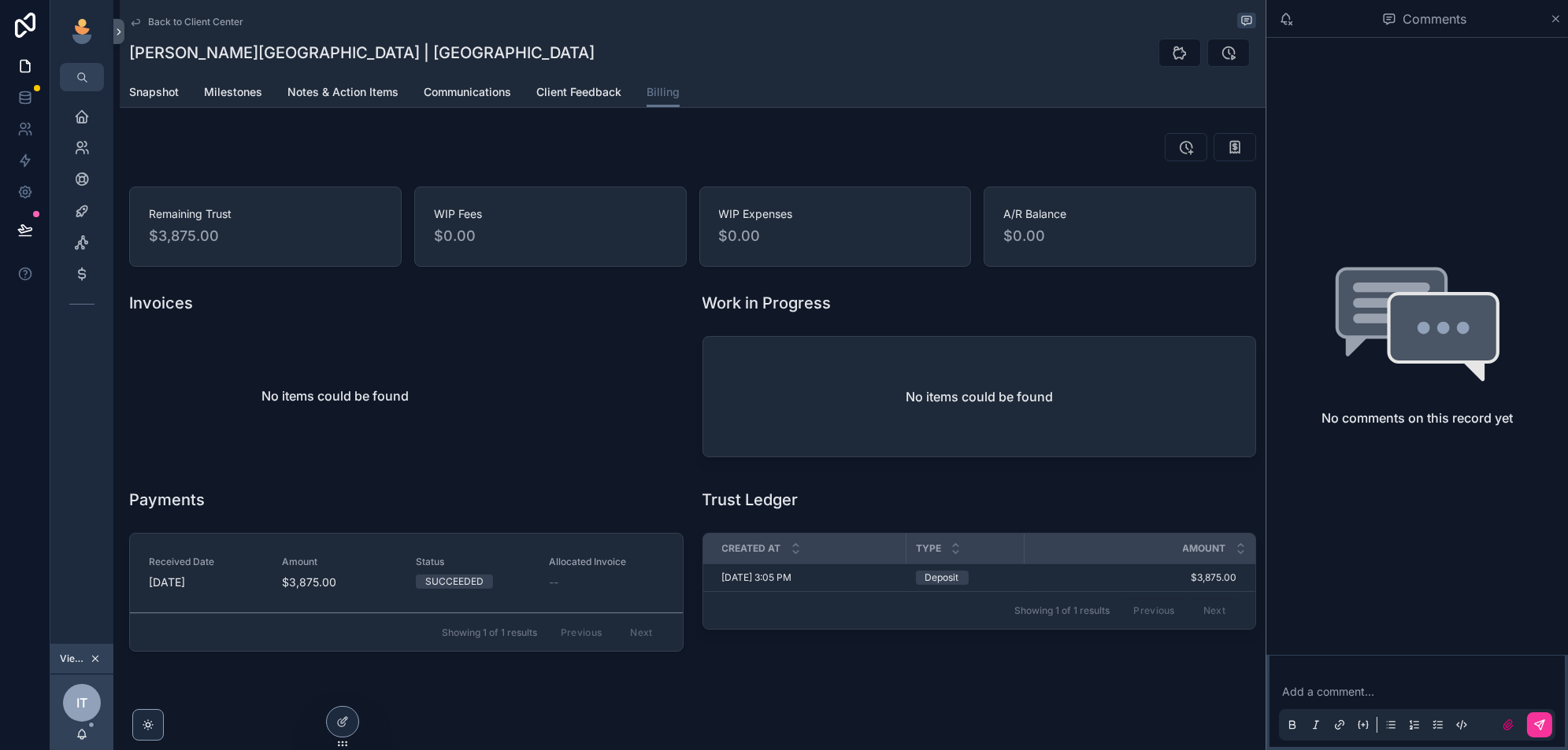
click at [340, 728] on div at bounding box center [342, 721] width 31 height 30
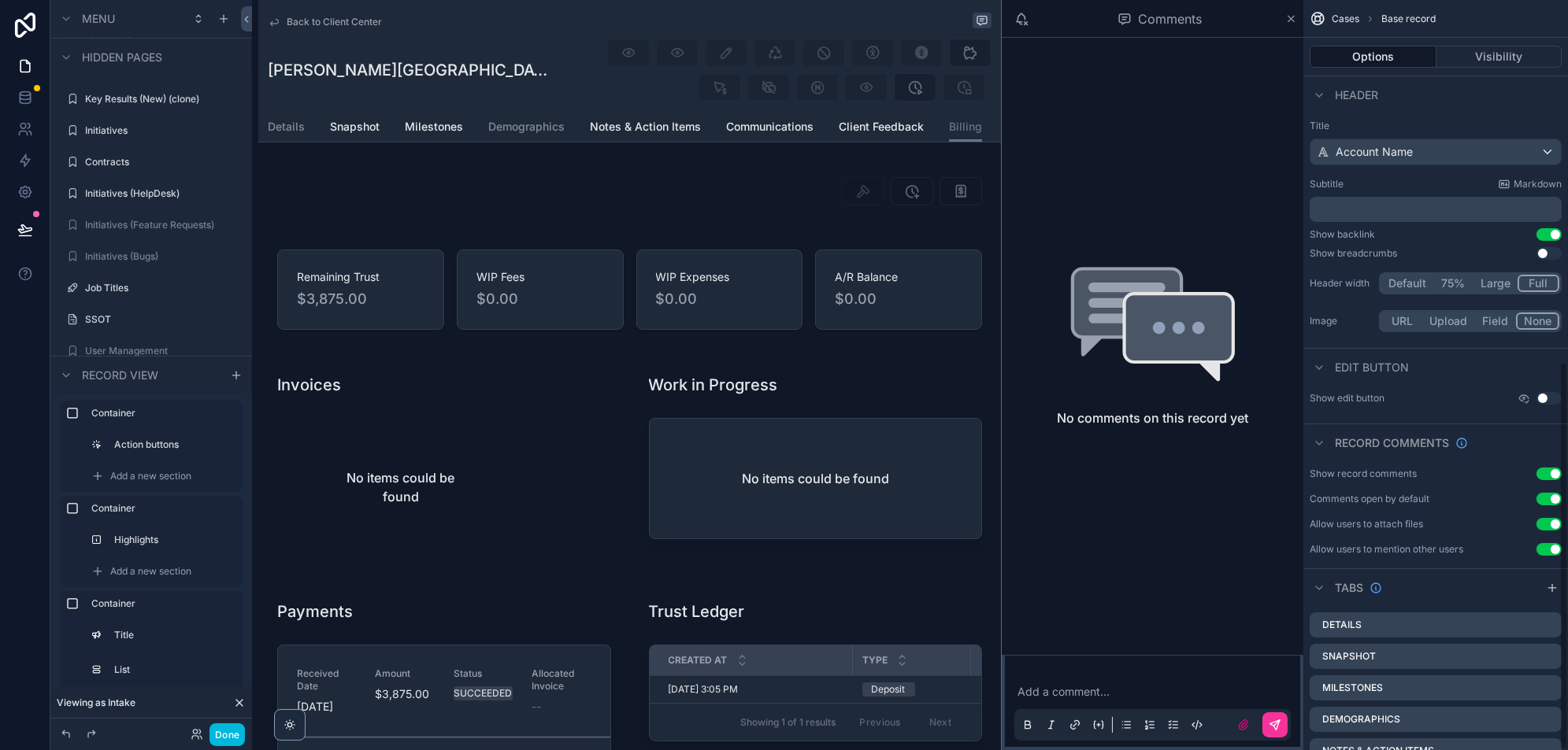
scroll to position [699, 0]
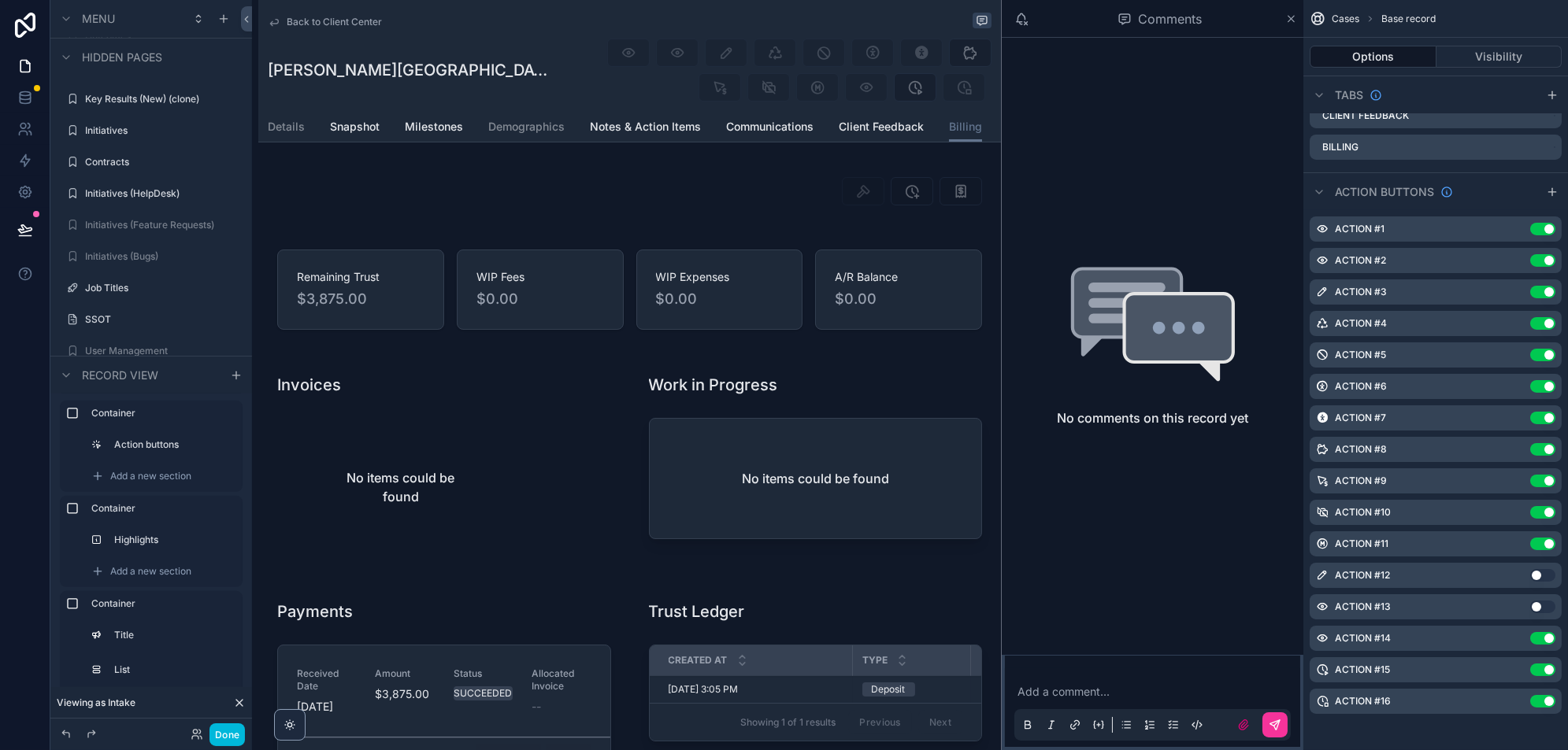
click at [0, 0] on icon "scrollable content" at bounding box center [0, 0] width 0 height 0
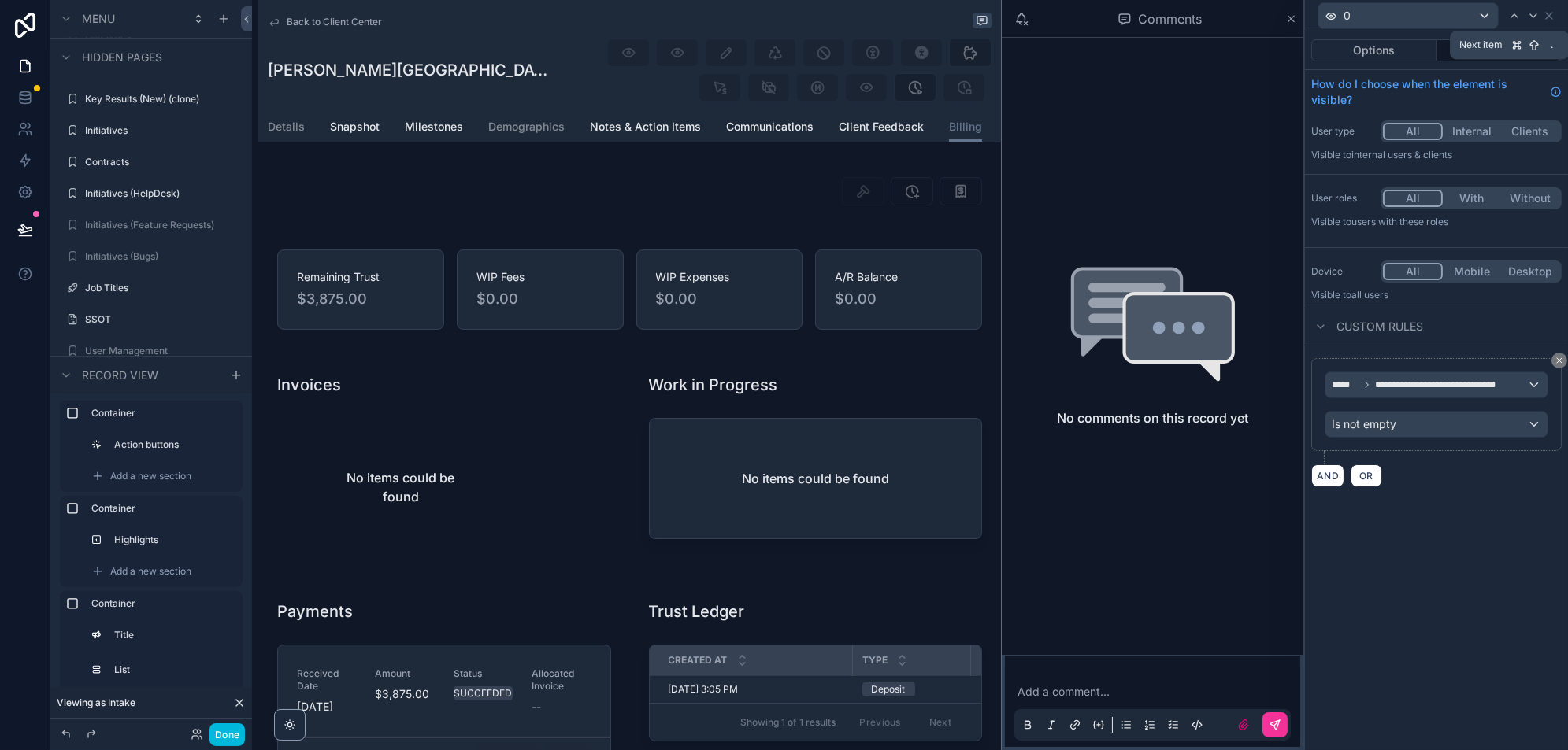
click at [1534, 20] on icon at bounding box center [1533, 15] width 12 height 12
click at [221, 729] on button "Done" at bounding box center [227, 735] width 35 height 23
